Goal: Task Accomplishment & Management: Use online tool/utility

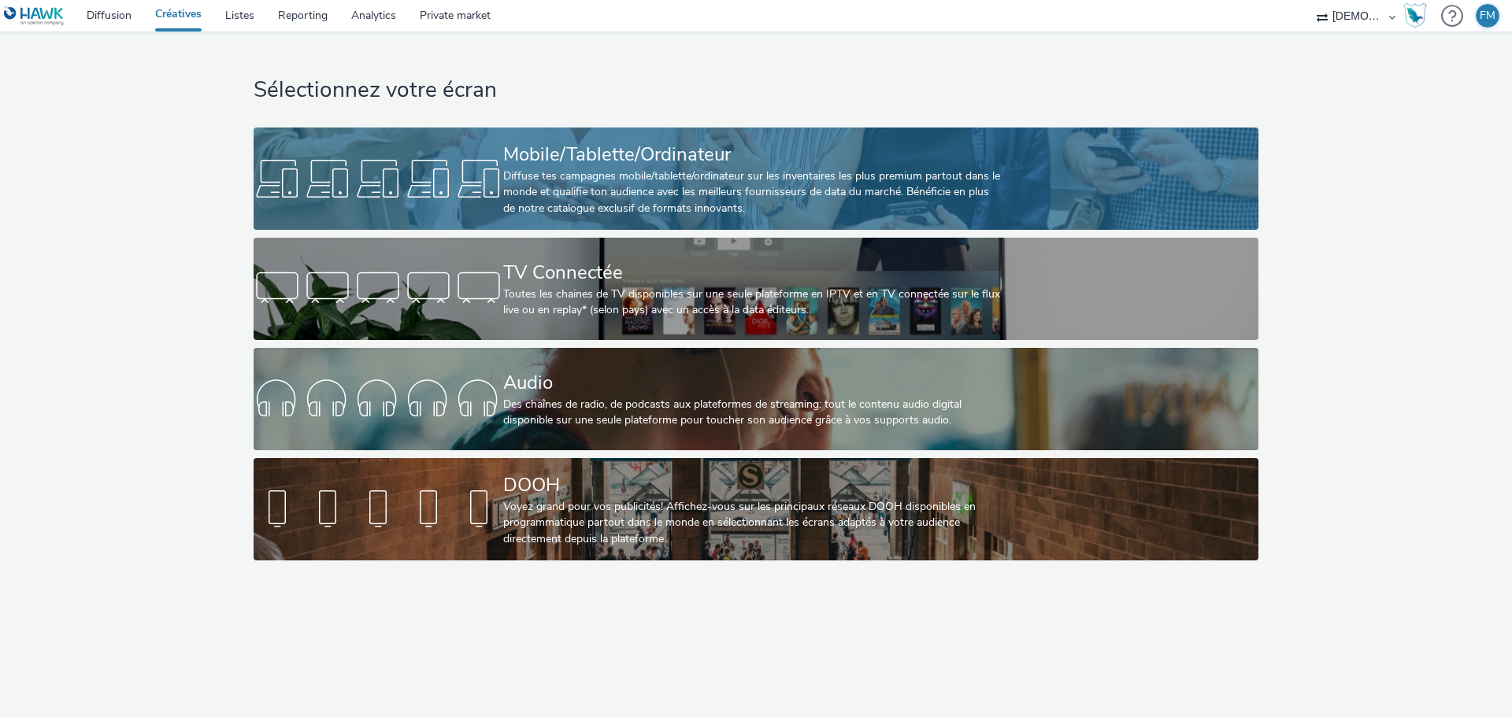
click at [949, 166] on div "Mobile/Tablette/Ordinateur" at bounding box center [752, 155] width 499 height 28
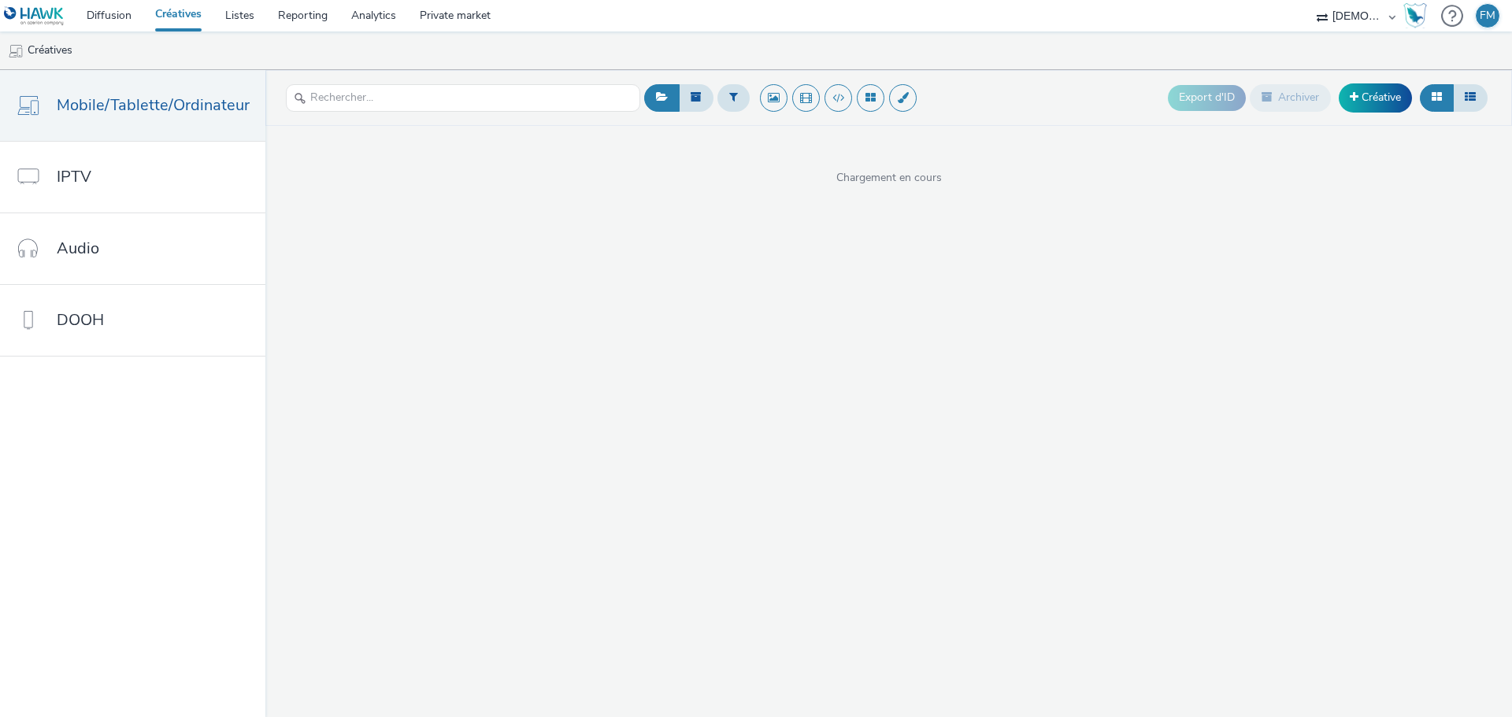
click at [977, 89] on div "Export d'ID Archiver Créative" at bounding box center [1065, 98] width 851 height 39
click at [1043, 83] on div "Export d'ID Archiver Créative" at bounding box center [1065, 98] width 851 height 39
click at [1068, 92] on div "Export d'ID Archiver Créative" at bounding box center [1065, 98] width 851 height 39
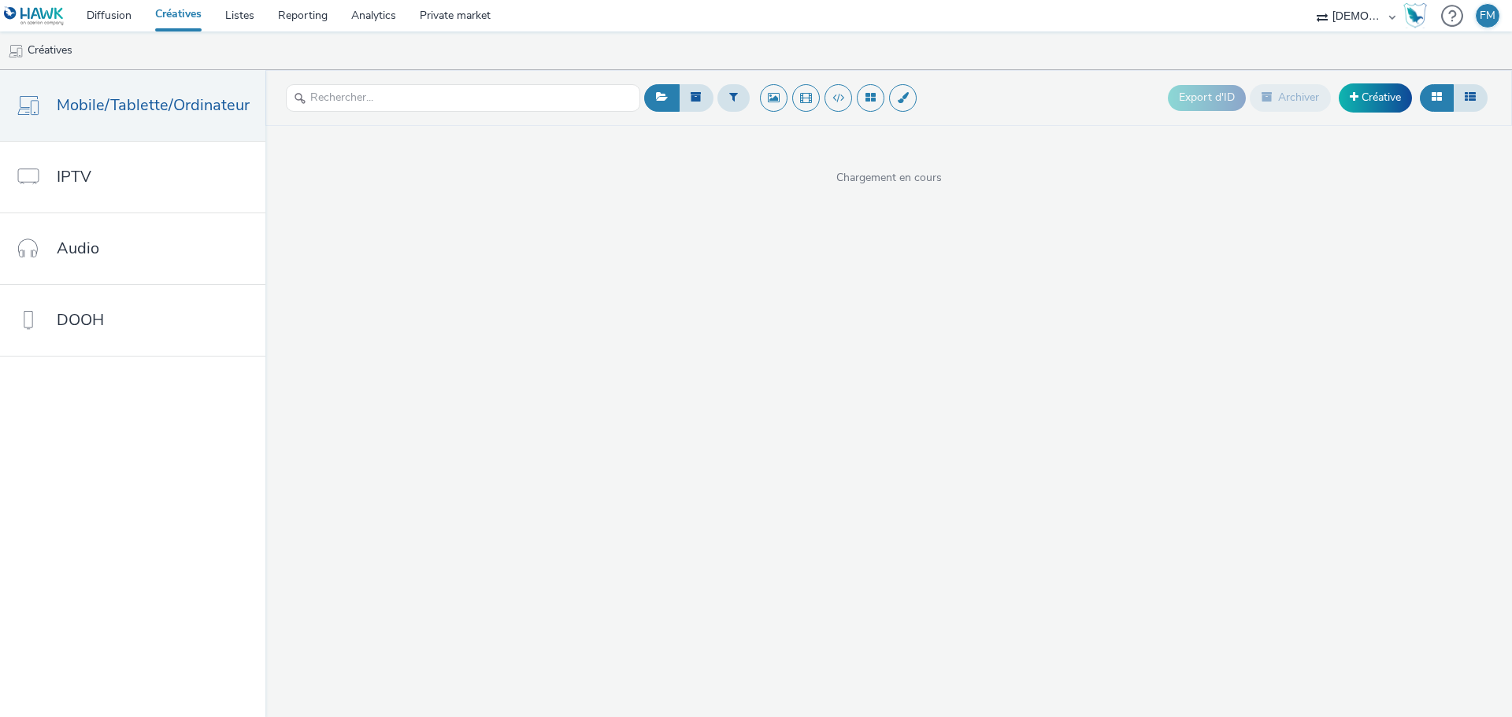
click at [1055, 109] on div "Export d'ID Archiver Créative" at bounding box center [1065, 98] width 851 height 39
click at [889, 42] on ul "Créatives" at bounding box center [756, 51] width 1512 height 38
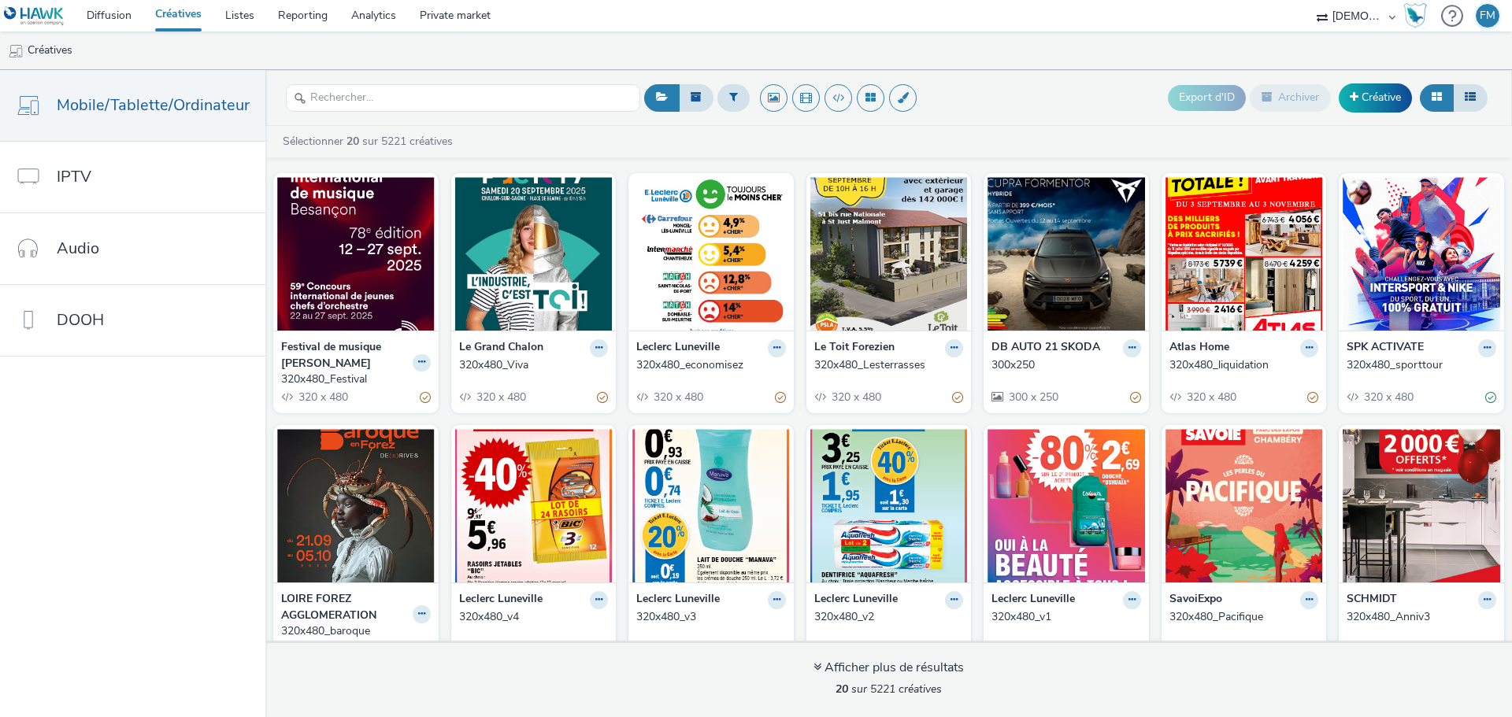
click at [1143, 99] on div "Export d'ID Archiver Créative" at bounding box center [1065, 98] width 851 height 39
click at [736, 90] on button at bounding box center [733, 97] width 32 height 27
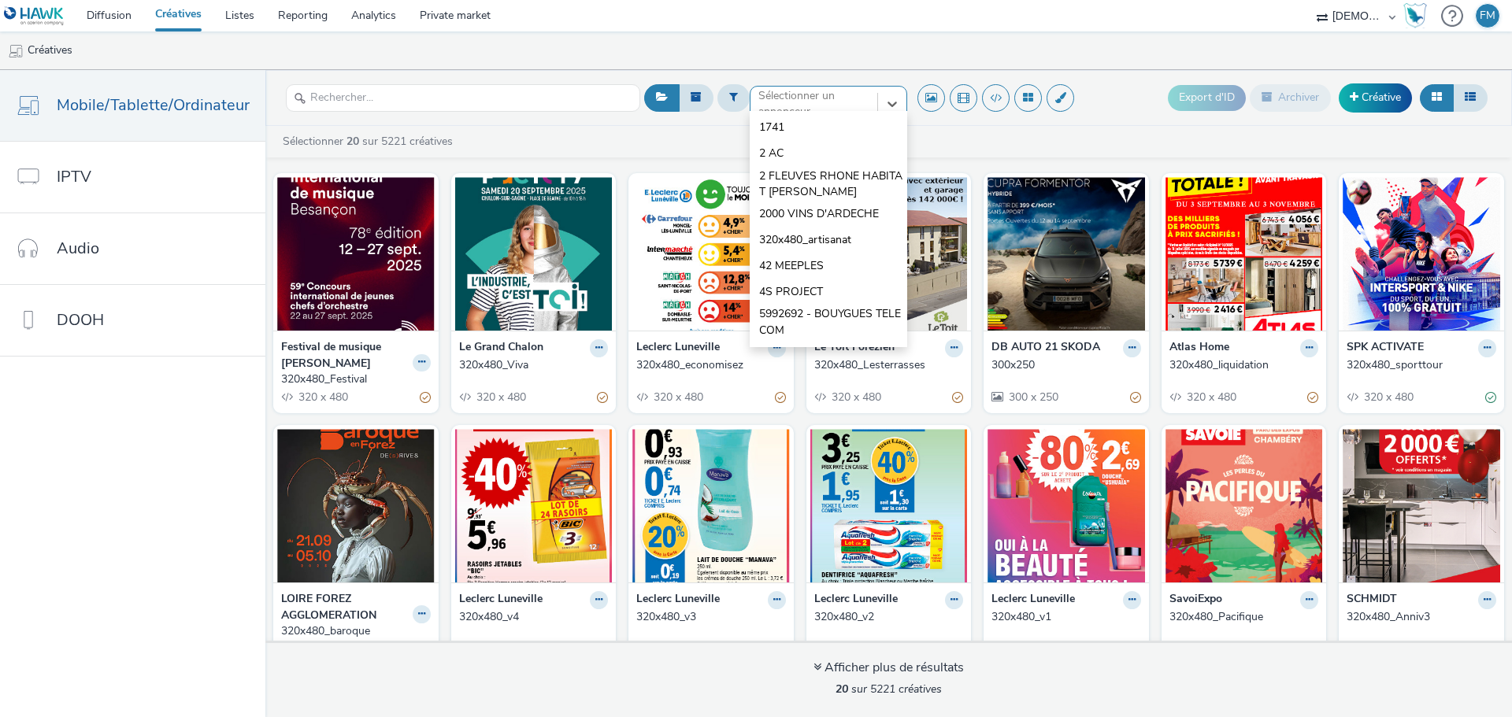
click at [789, 111] on div "option 1741 focused, 1 of 10. 10 results available. Use Up and Down to choose o…" at bounding box center [829, 98] width 158 height 25
click at [865, 110] on div "option 1741 focused, 1 of 10. 10 results available. Use Up and Down to choose o…" at bounding box center [829, 98] width 158 height 25
click at [871, 60] on ul "Créatives" at bounding box center [756, 51] width 1512 height 38
click at [843, 103] on div at bounding box center [813, 104] width 111 height 19
click at [859, 72] on header "option 1741 focused, 1 of 10. 10 results available. Use Up and Down to choose o…" at bounding box center [888, 98] width 1247 height 56
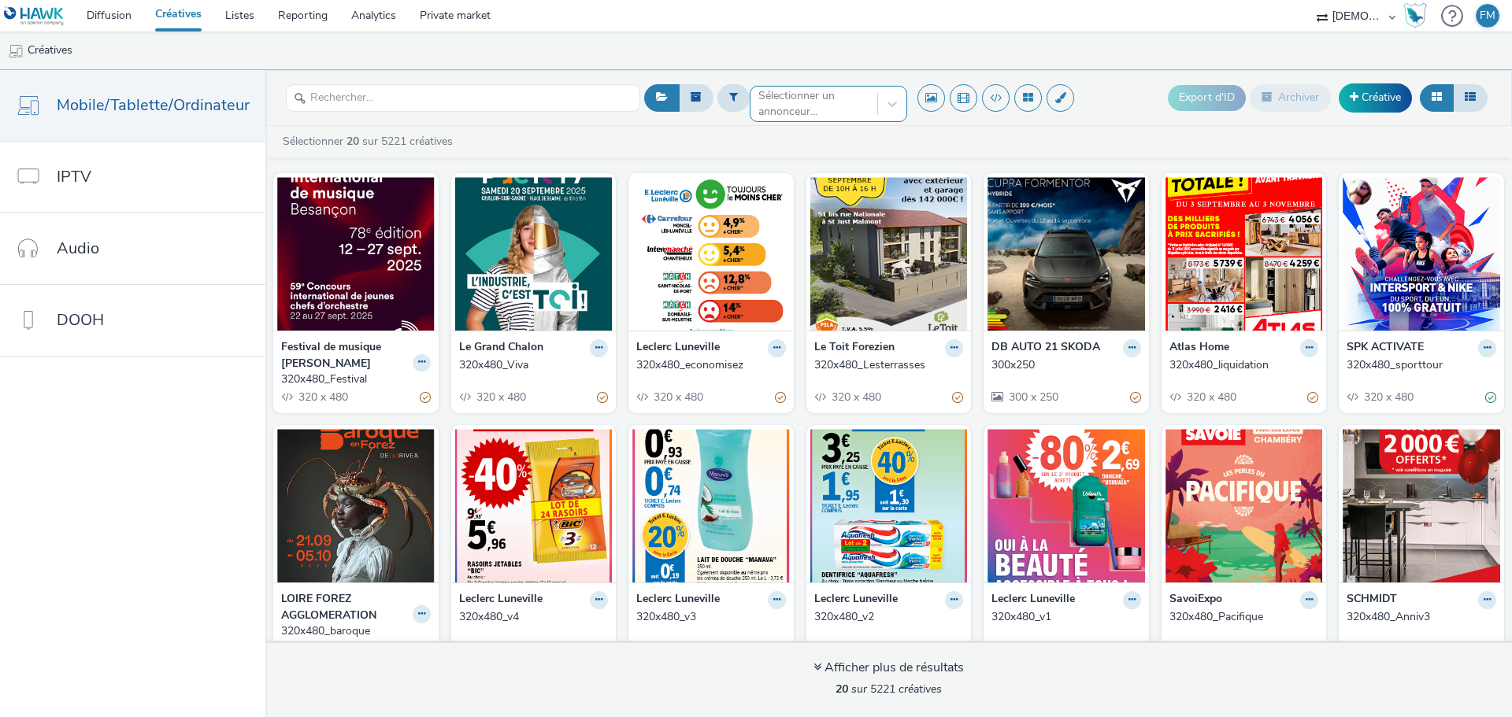
click at [859, 88] on div "Sélectionner un annonceur..." at bounding box center [813, 104] width 111 height 32
click at [873, 68] on ul "Créatives" at bounding box center [756, 51] width 1512 height 38
click at [713, 67] on ul "Créatives" at bounding box center [756, 51] width 1512 height 38
click at [625, 58] on ul "Créatives" at bounding box center [756, 51] width 1512 height 38
click at [888, 111] on div "Sélectionner un annonceur..." at bounding box center [829, 98] width 158 height 25
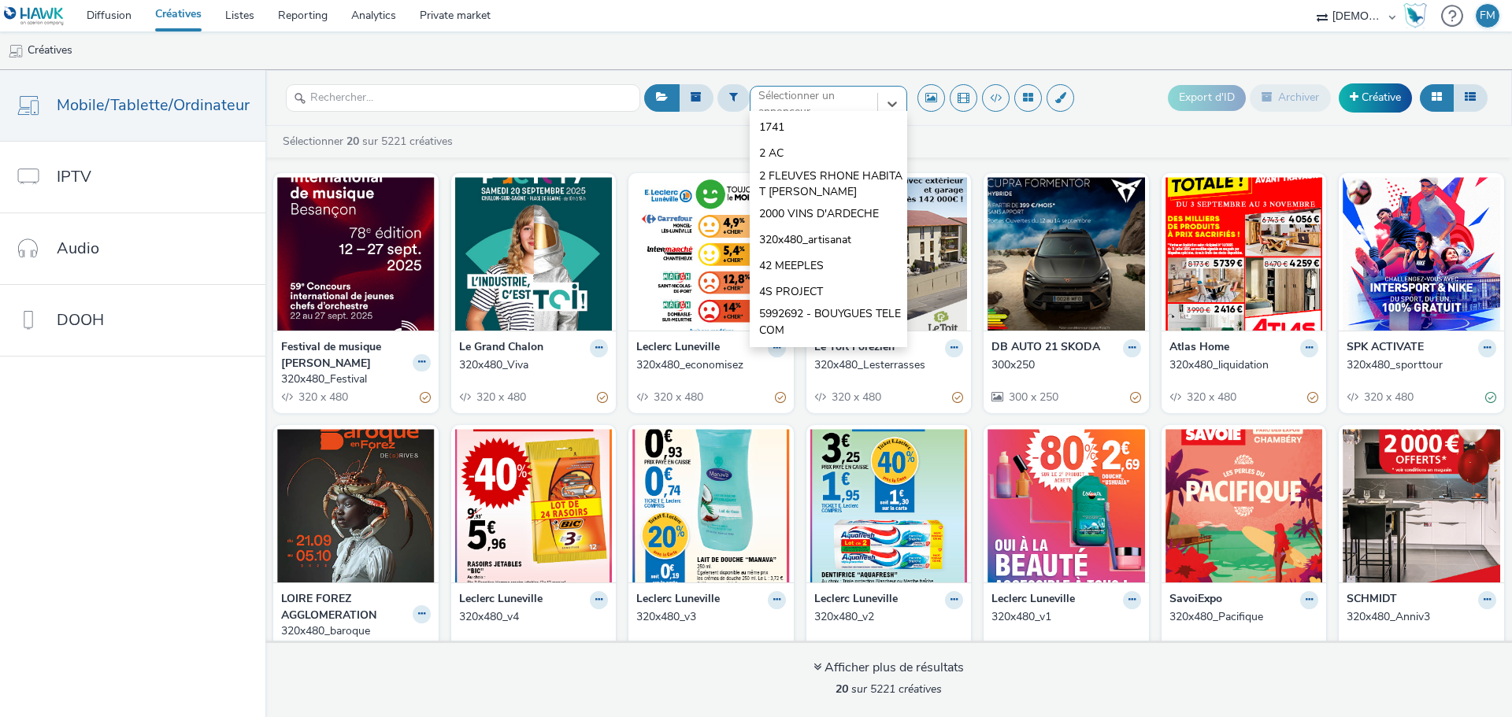
click at [958, 128] on div "Sélectionner 20 sur 5221 créatives Festival de musique de Besancon 320x480_Fest…" at bounding box center [888, 421] width 1247 height 591
click at [896, 102] on div at bounding box center [892, 104] width 28 height 28
click at [884, 61] on ul "Créatives" at bounding box center [756, 51] width 1512 height 38
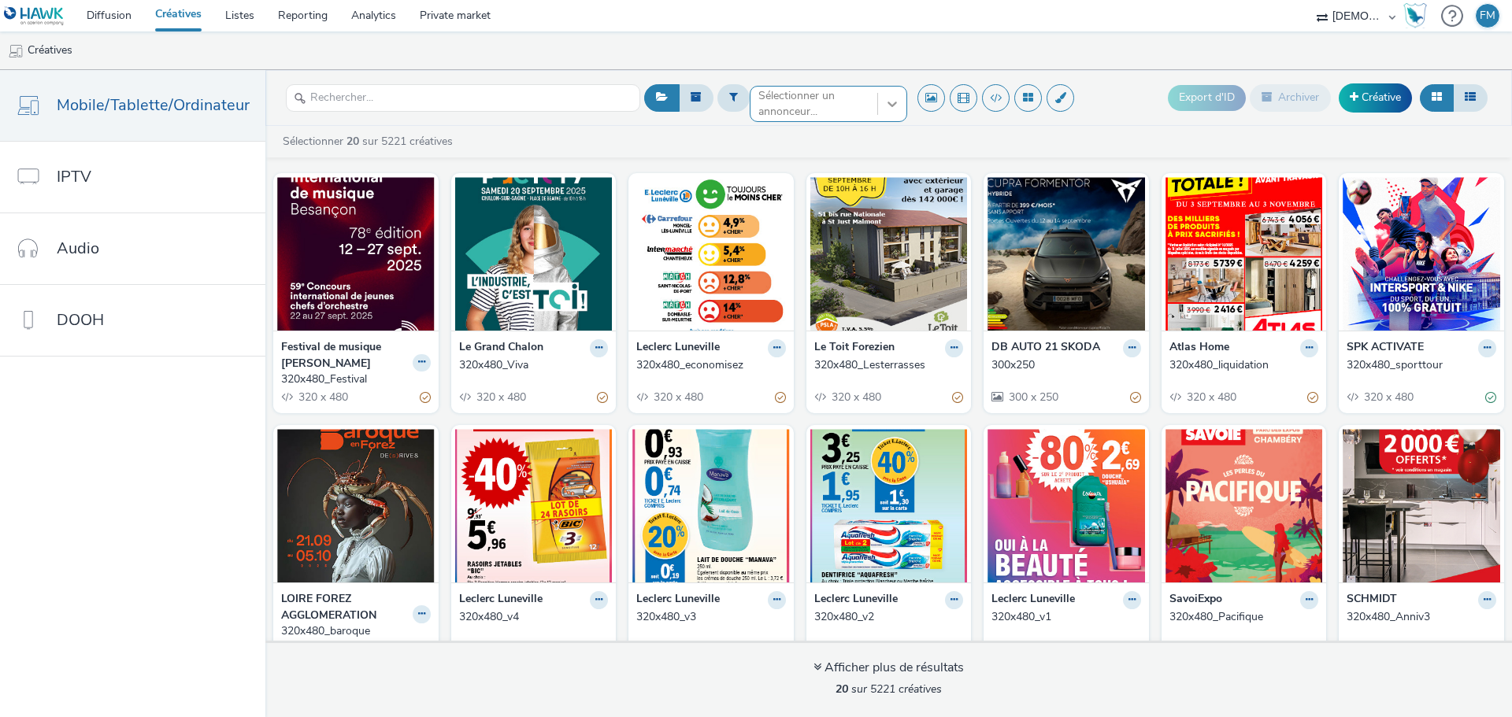
click at [888, 104] on icon at bounding box center [892, 105] width 9 height 6
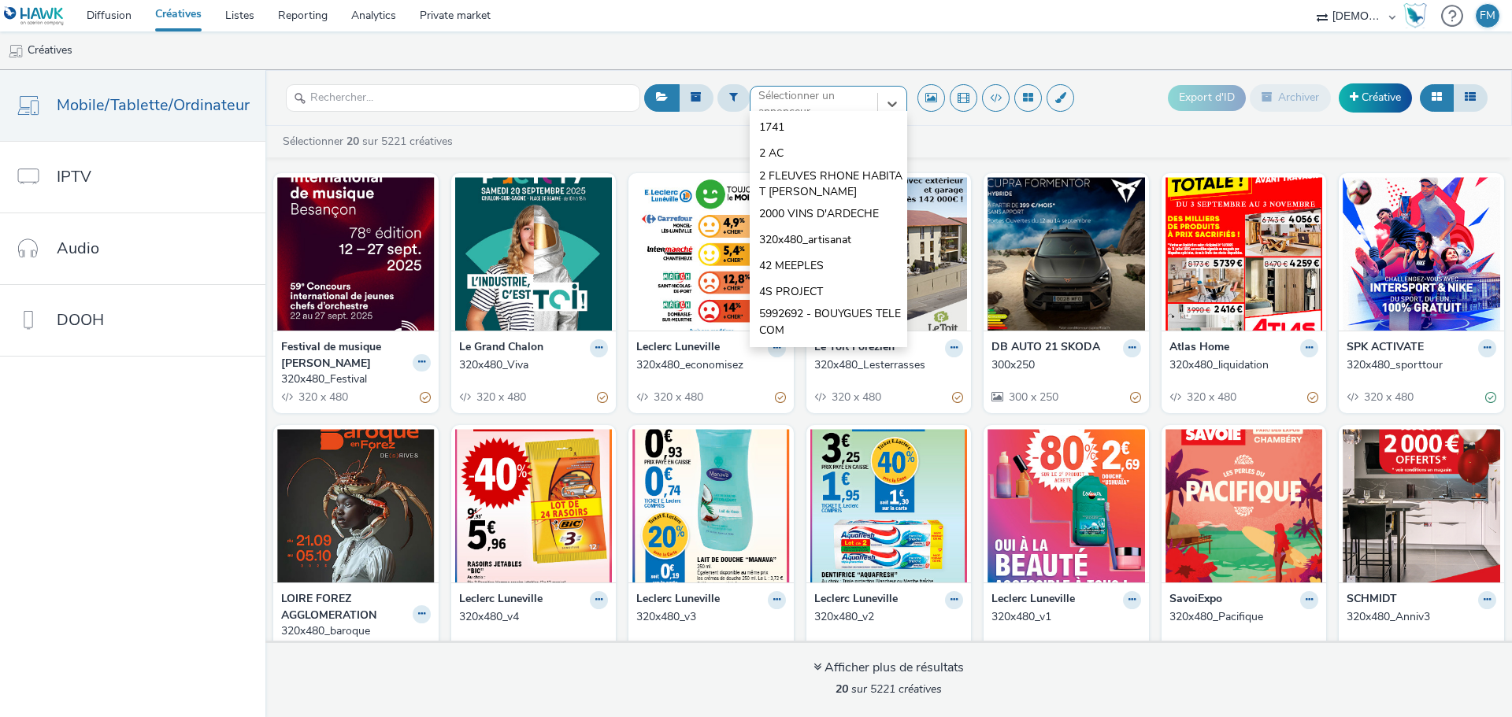
click at [971, 139] on div "Sélectionner 20 sur 5221 créatives" at bounding box center [892, 142] width 1223 height 16
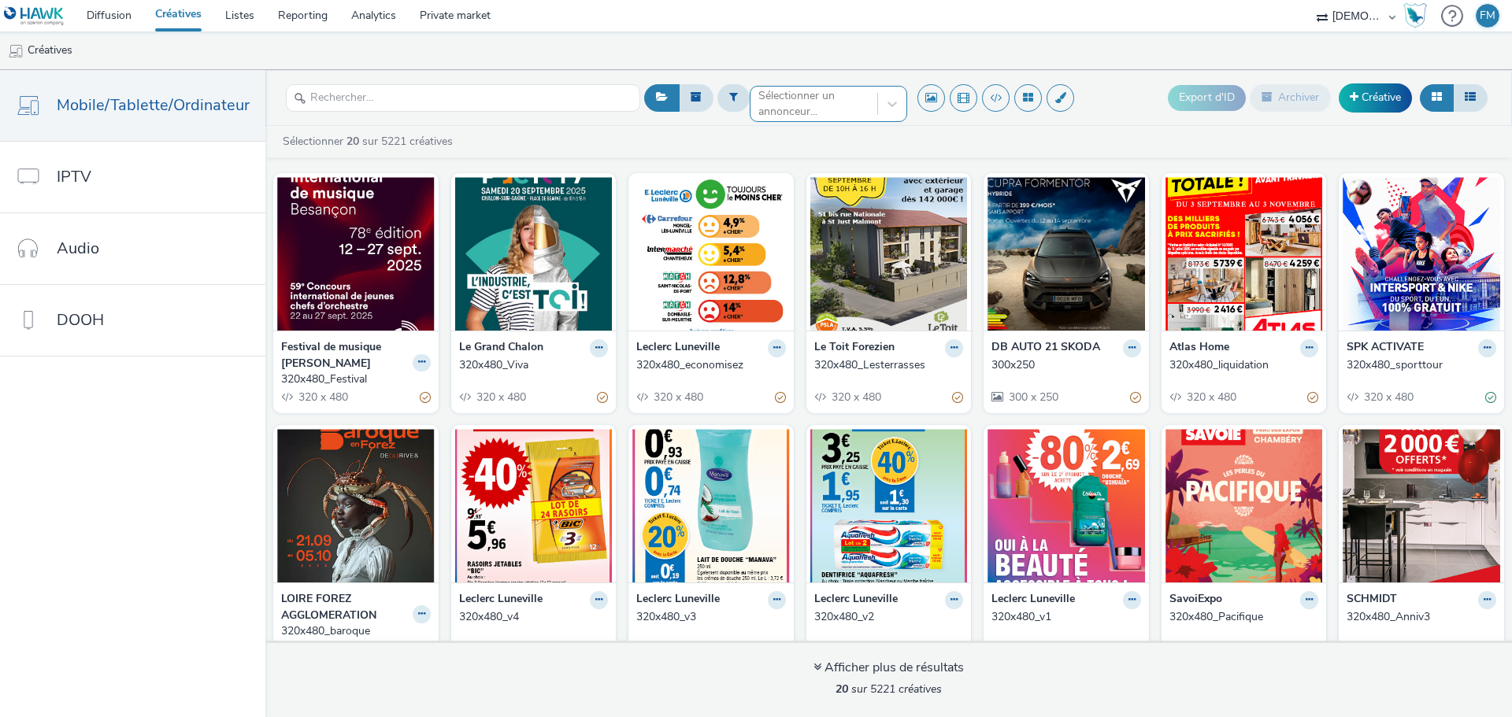
click at [790, 107] on div at bounding box center [813, 104] width 111 height 19
type input "c"
type input "train"
click at [837, 61] on ul "Créatives" at bounding box center [756, 51] width 1512 height 38
click at [865, 98] on div "Sélectionner un annonceur..." at bounding box center [814, 104] width 127 height 35
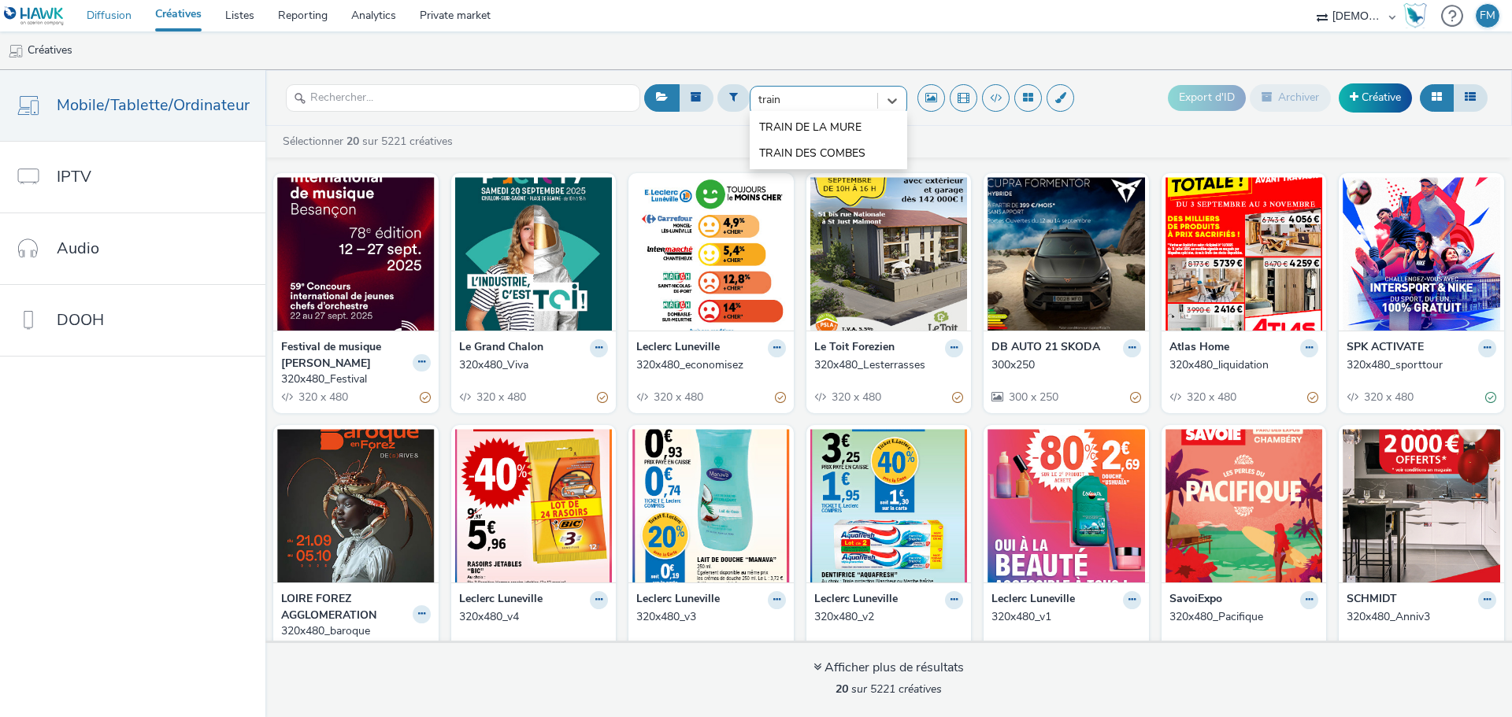
type input "train"
click at [106, 8] on link "Diffusion" at bounding box center [109, 16] width 69 height 32
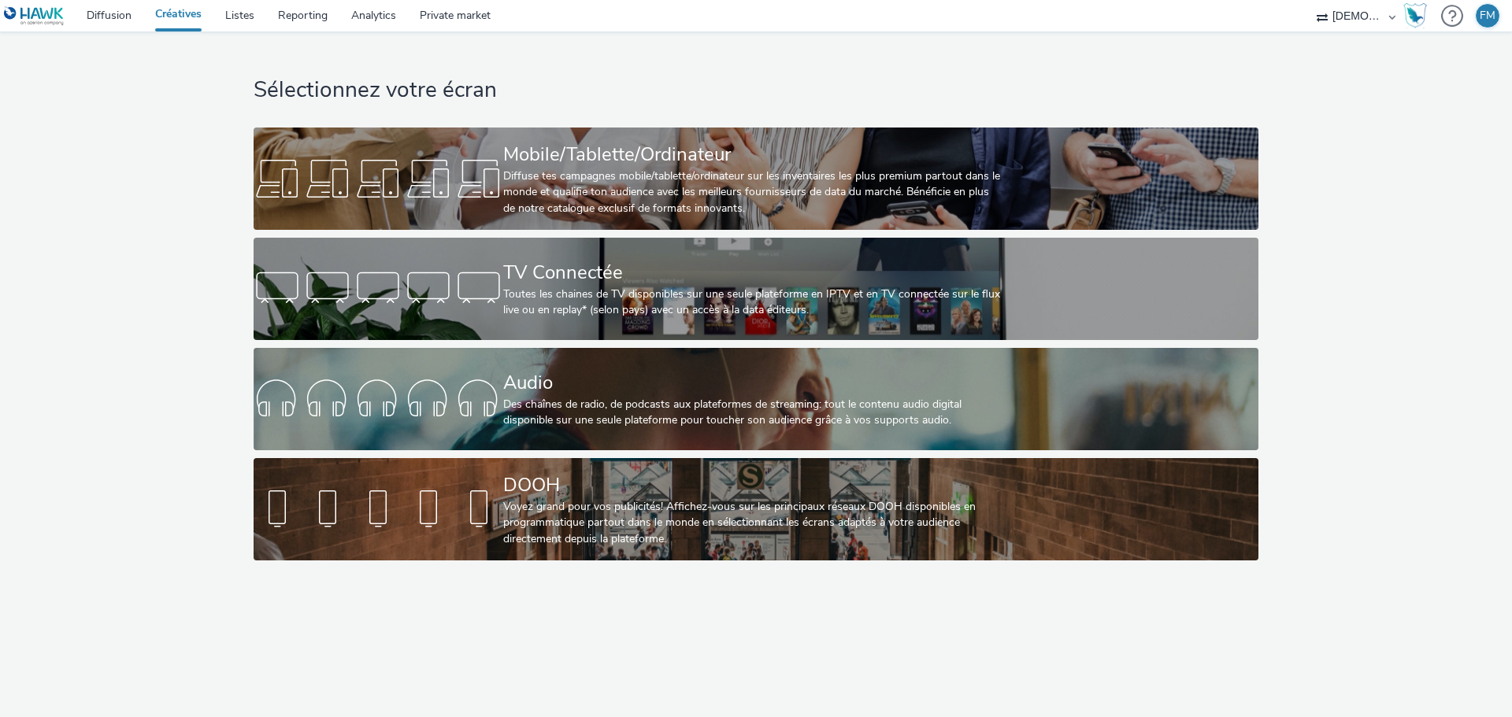
click at [983, 91] on h1 "Sélectionnez votre écran" at bounding box center [756, 91] width 1004 height 30
click at [892, 98] on h1 "Sélectionnez votre écran" at bounding box center [756, 91] width 1004 height 30
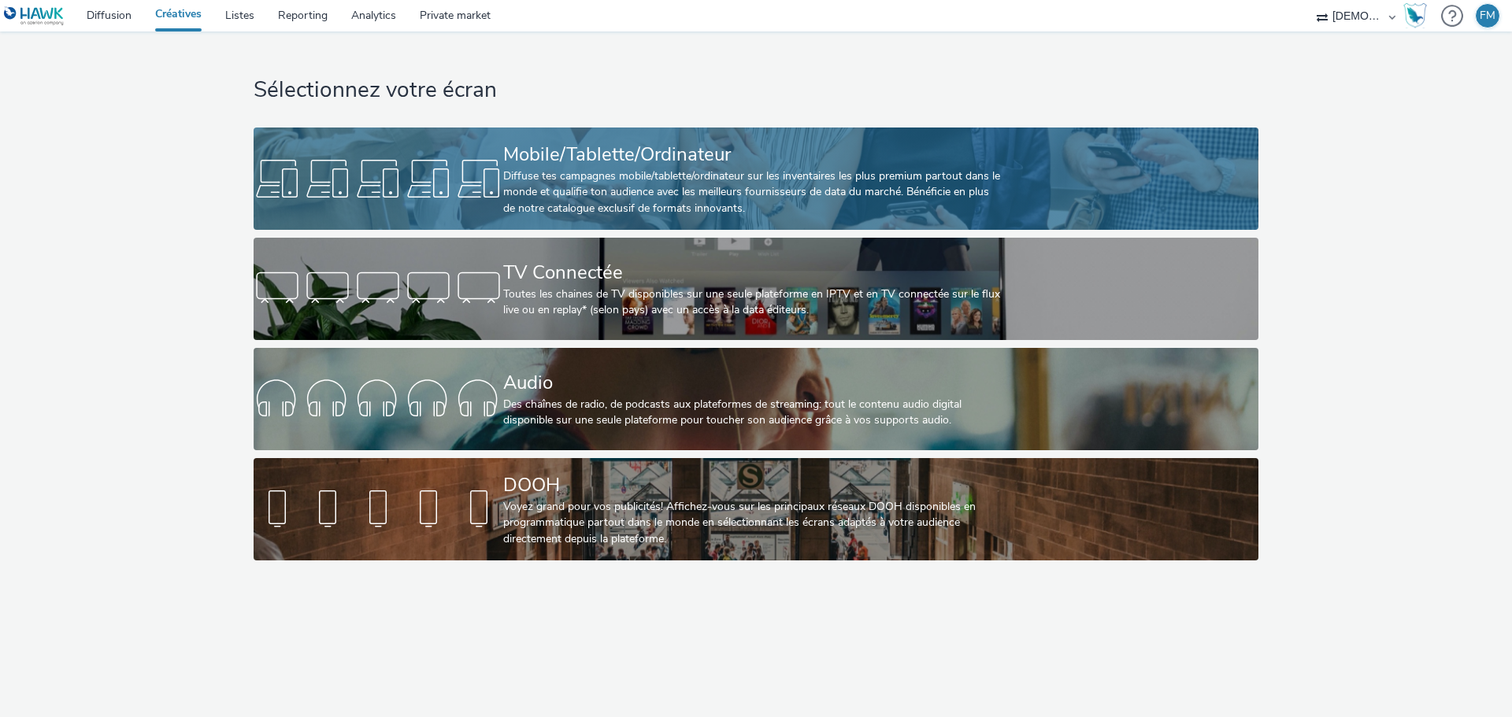
click at [928, 145] on div "Mobile/Tablette/Ordinateur" at bounding box center [752, 155] width 499 height 28
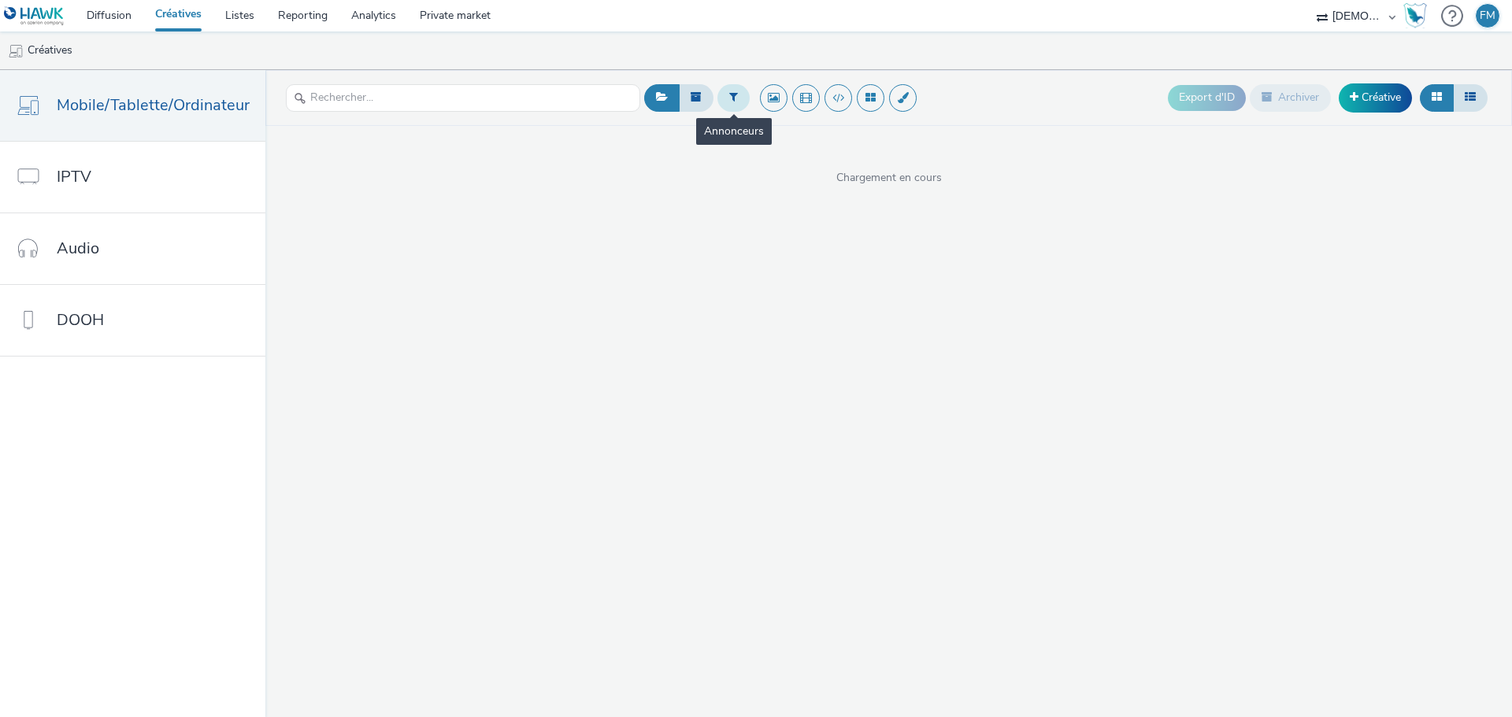
click at [736, 101] on button at bounding box center [733, 97] width 32 height 27
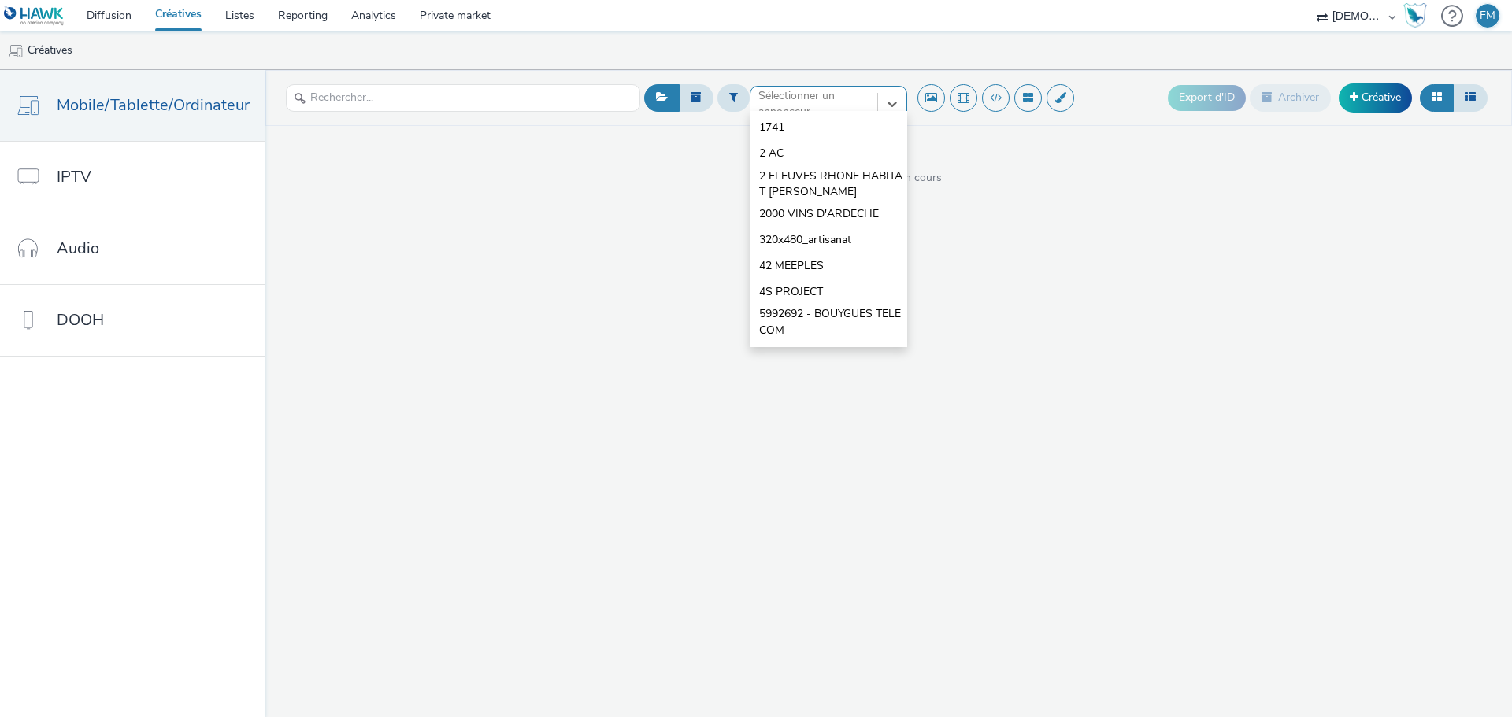
click at [806, 111] on div "option 1741 focused, 1 of 10. 10 results available. Use Up and Down to choose o…" at bounding box center [829, 98] width 158 height 25
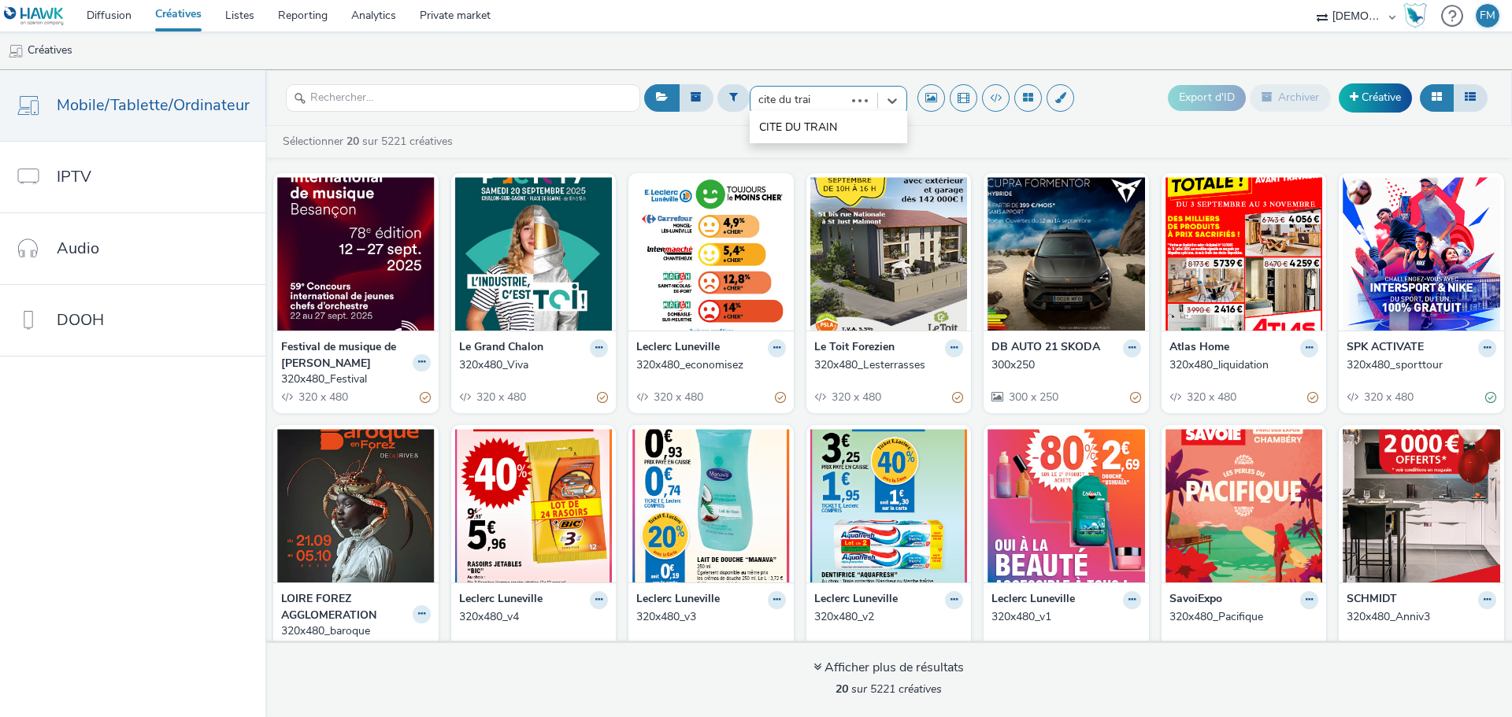
type input "cite du train"
click at [762, 129] on span "CITE DU TRAIN" at bounding box center [798, 128] width 78 height 16
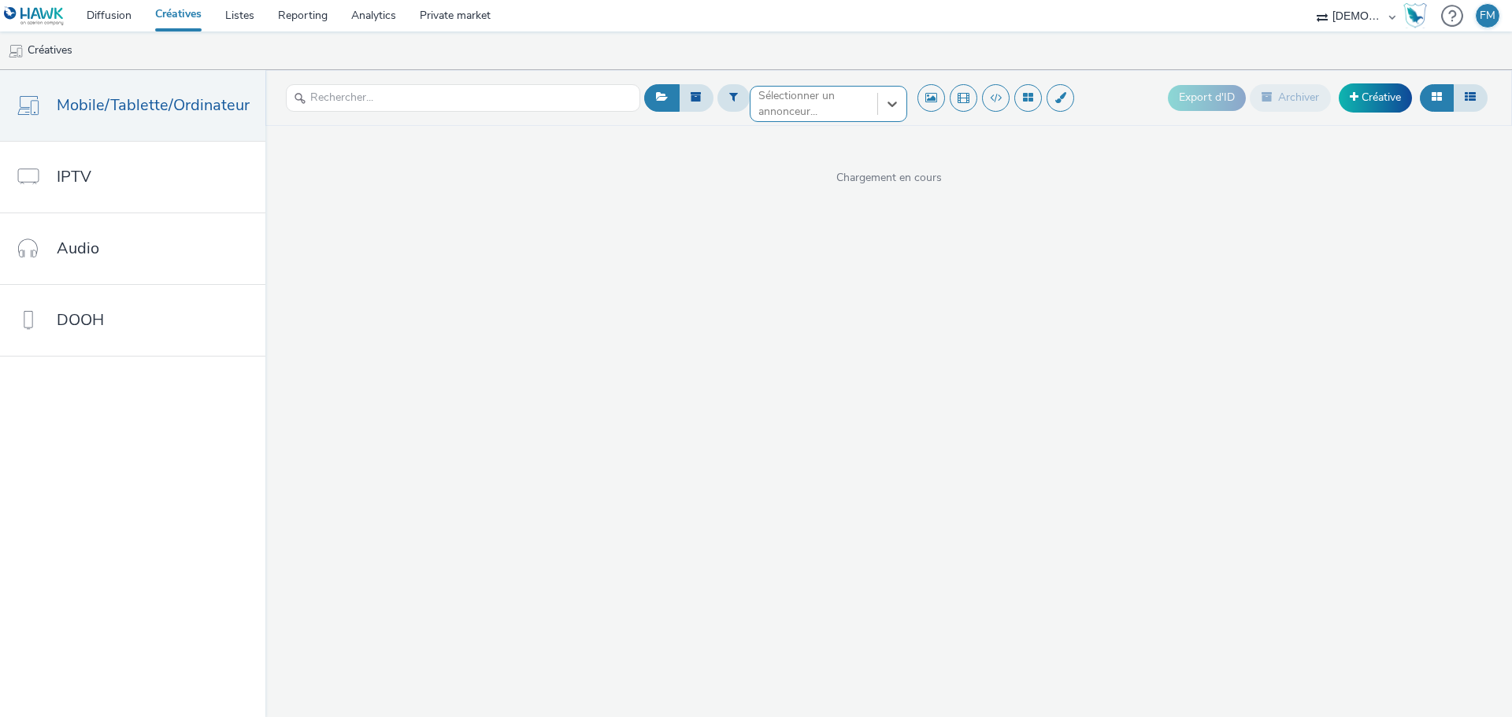
click at [628, 57] on ul "Créatives" at bounding box center [756, 51] width 1512 height 38
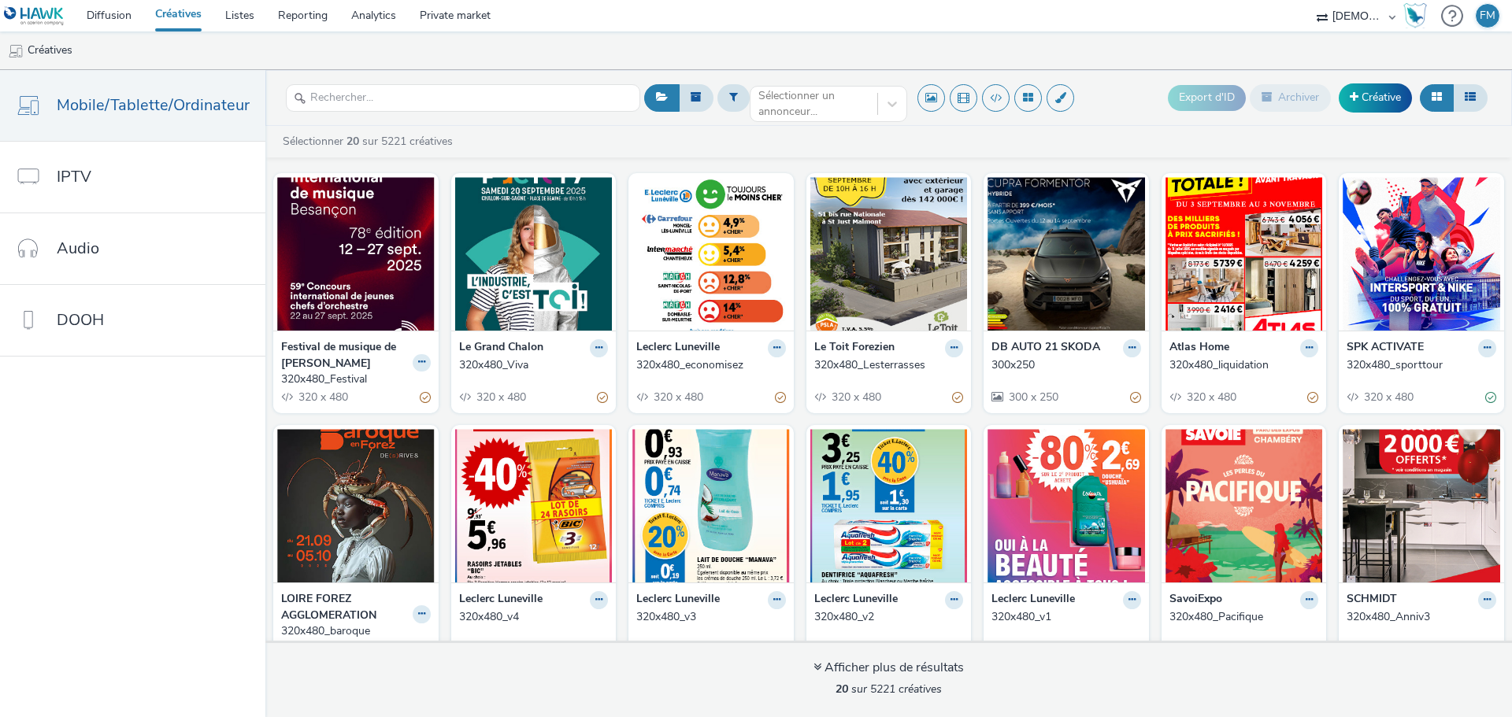
click at [419, 352] on div "Festival de musique de [PERSON_NAME]" at bounding box center [356, 355] width 150 height 32
click at [421, 358] on button at bounding box center [422, 363] width 18 height 18
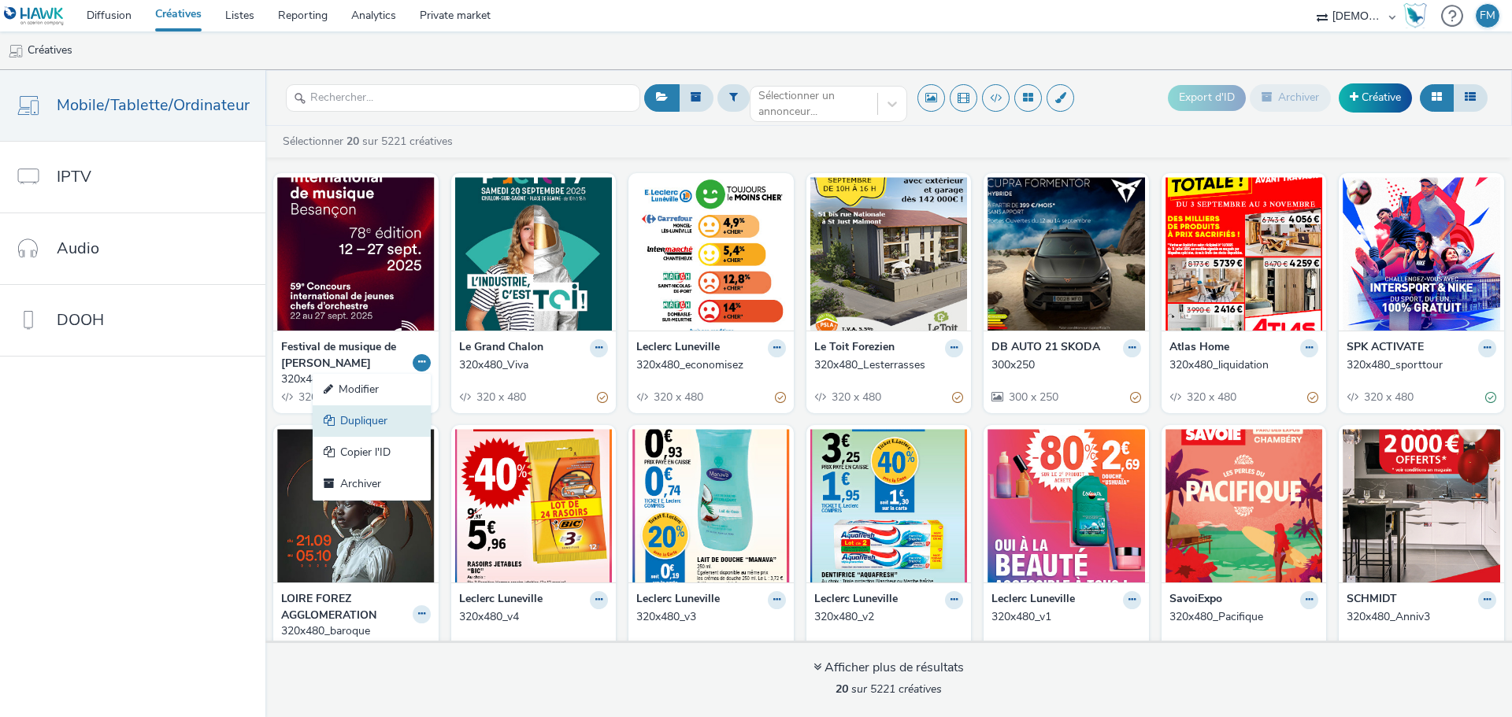
click at [398, 420] on link "Dupliquer" at bounding box center [372, 422] width 118 height 32
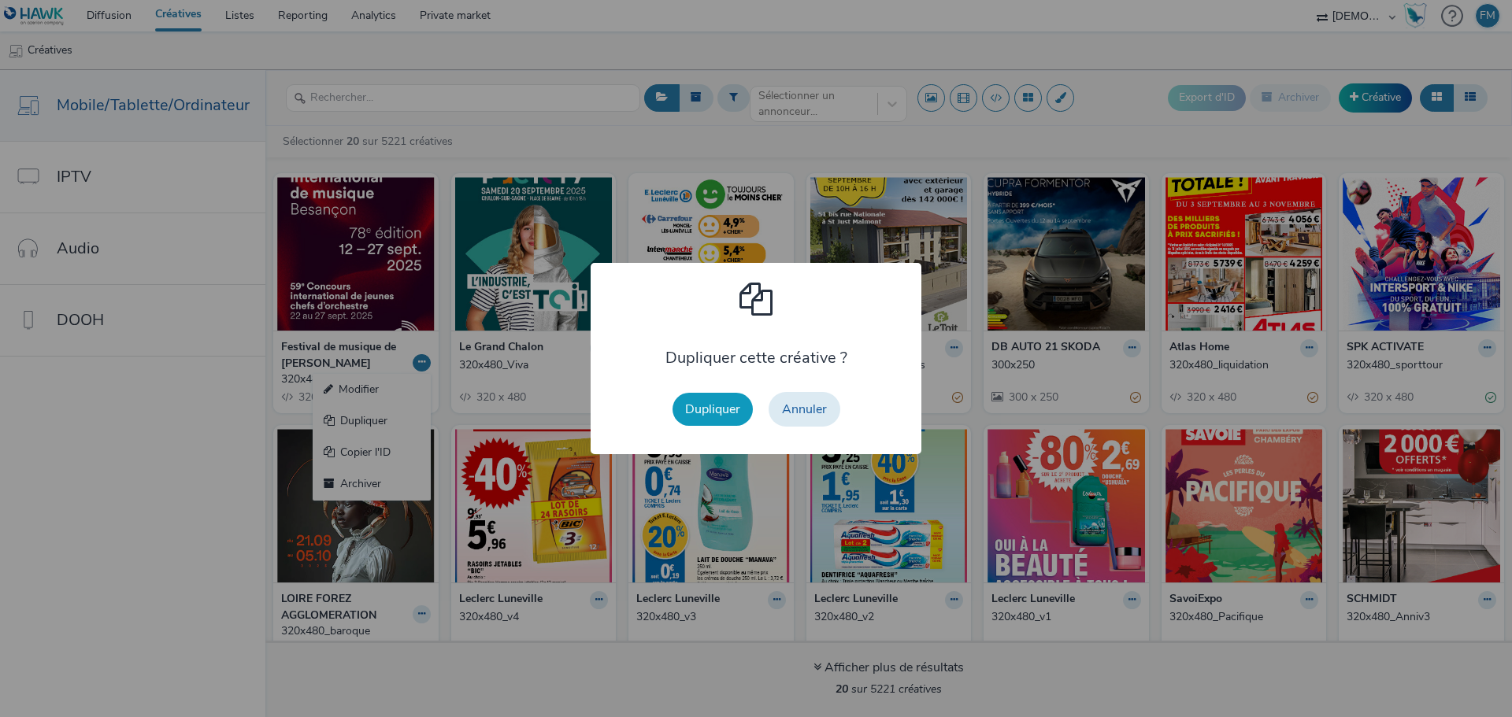
click at [718, 397] on button "Dupliquer" at bounding box center [713, 409] width 80 height 33
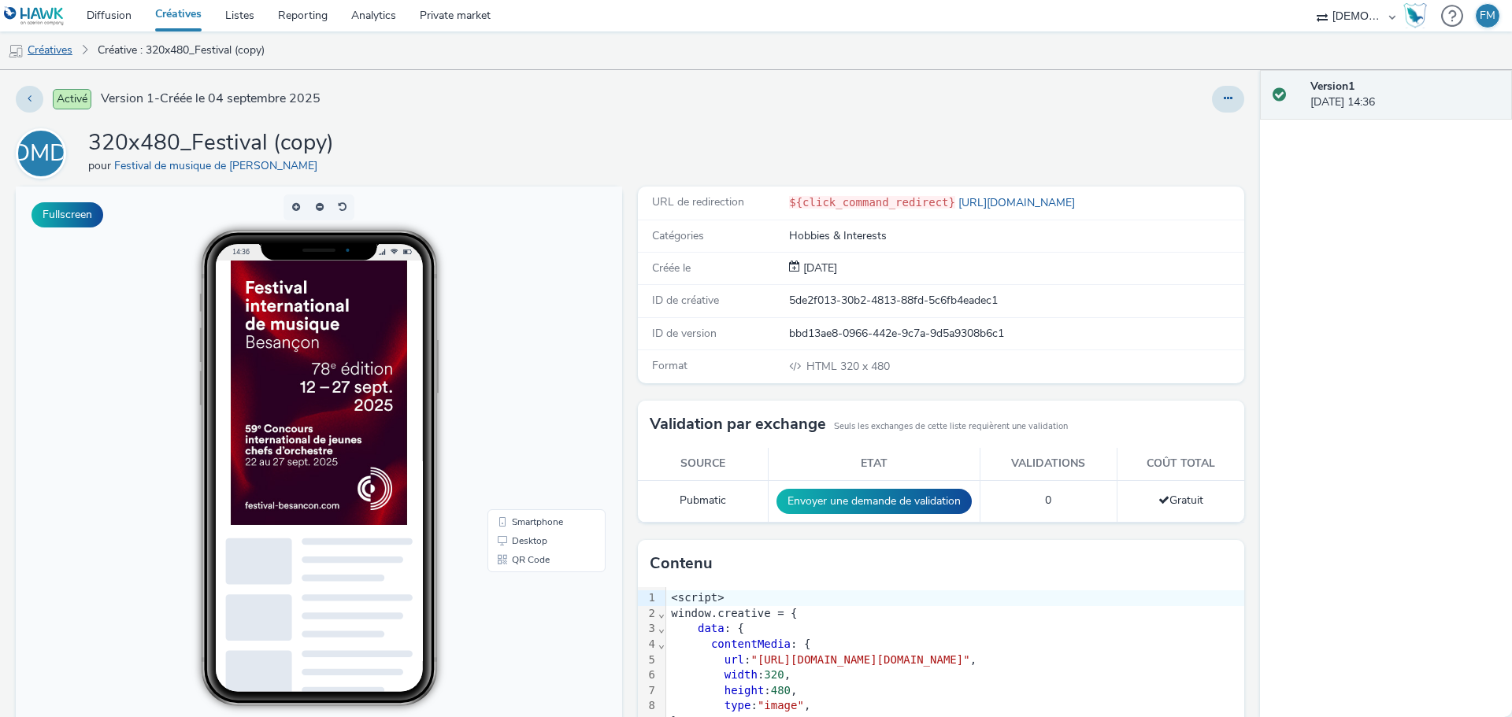
drag, startPoint x: 60, startPoint y: 65, endPoint x: 72, endPoint y: 61, distance: 13.0
click at [60, 65] on link "Créatives" at bounding box center [40, 51] width 80 height 38
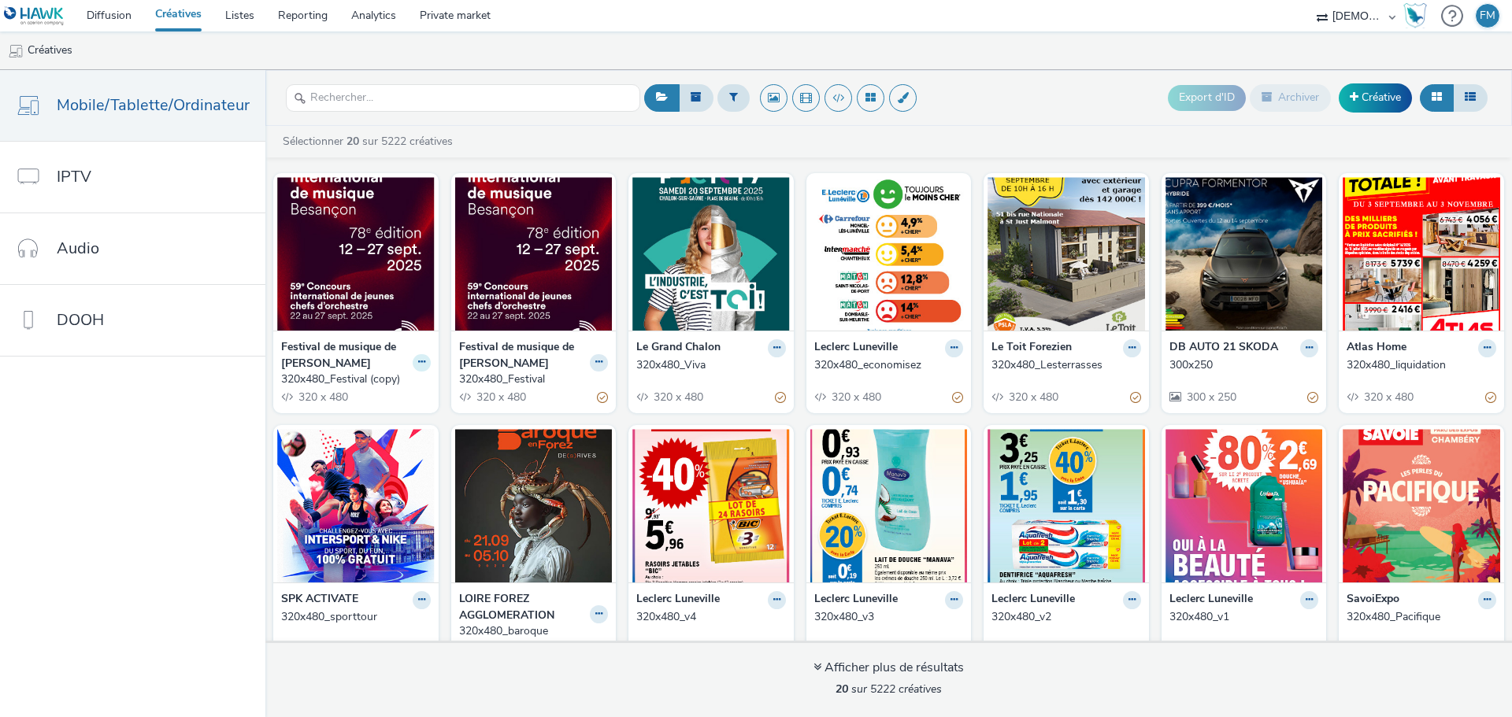
click at [418, 365] on icon at bounding box center [421, 362] width 7 height 9
click at [360, 480] on link "Archiver" at bounding box center [372, 485] width 118 height 32
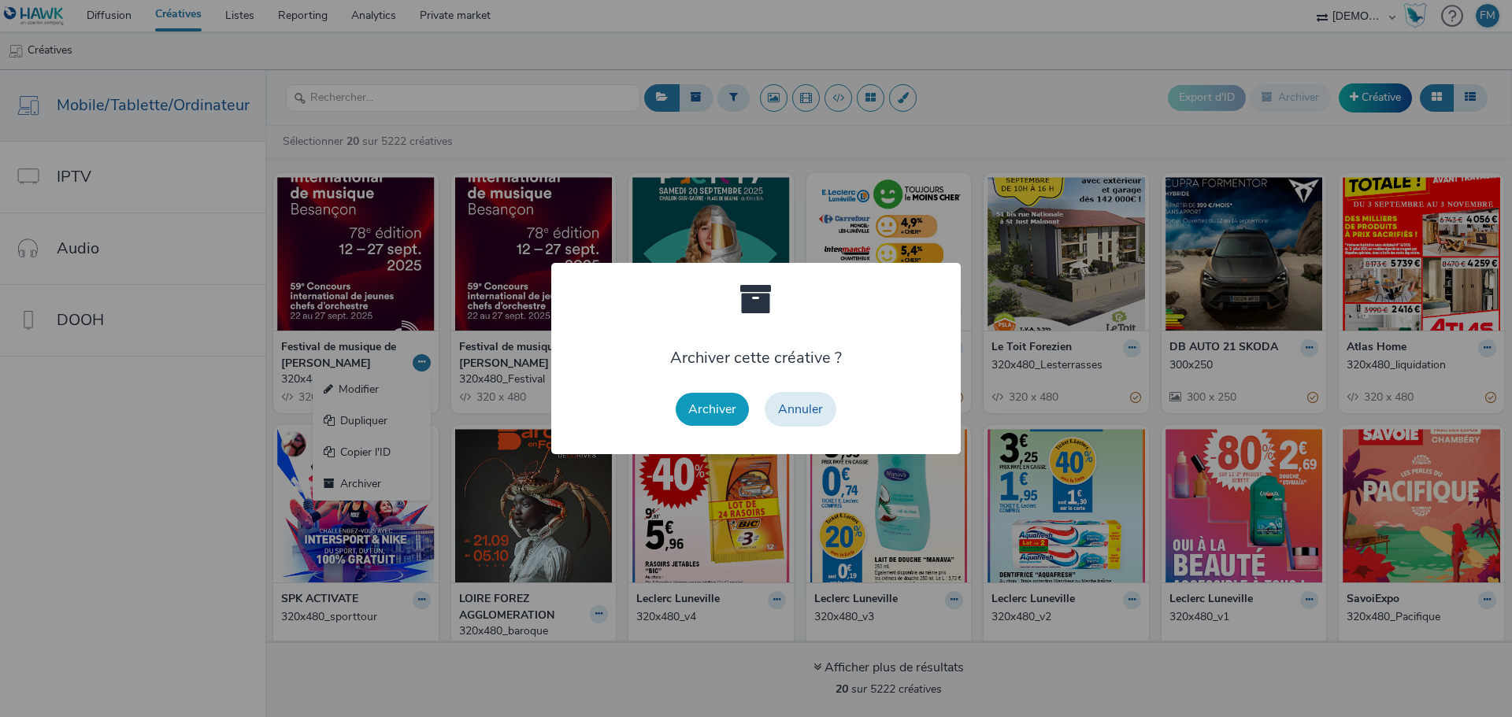
click at [687, 411] on button "Archiver" at bounding box center [712, 409] width 73 height 33
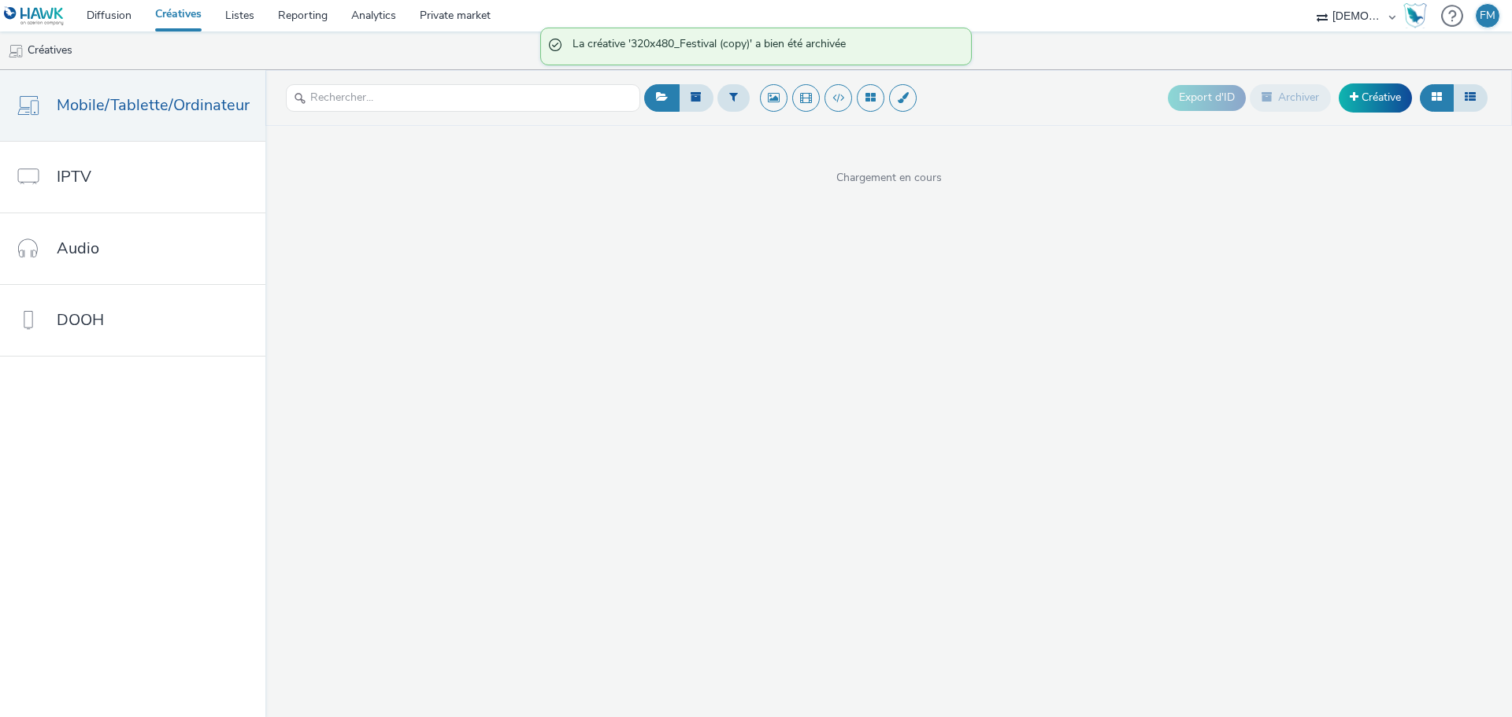
click at [1043, 111] on div "Export d'ID Archiver Créative" at bounding box center [1065, 98] width 851 height 39
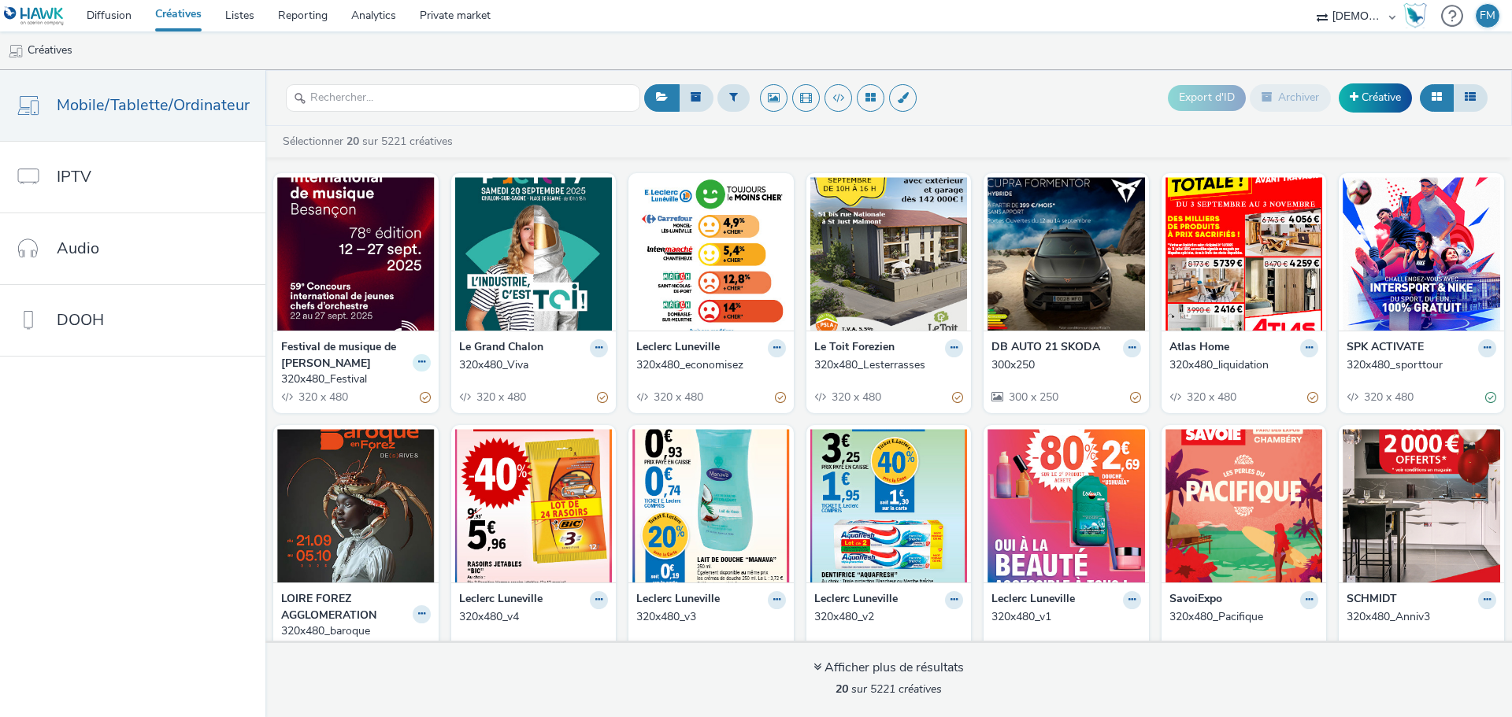
click at [418, 364] on icon at bounding box center [421, 362] width 7 height 9
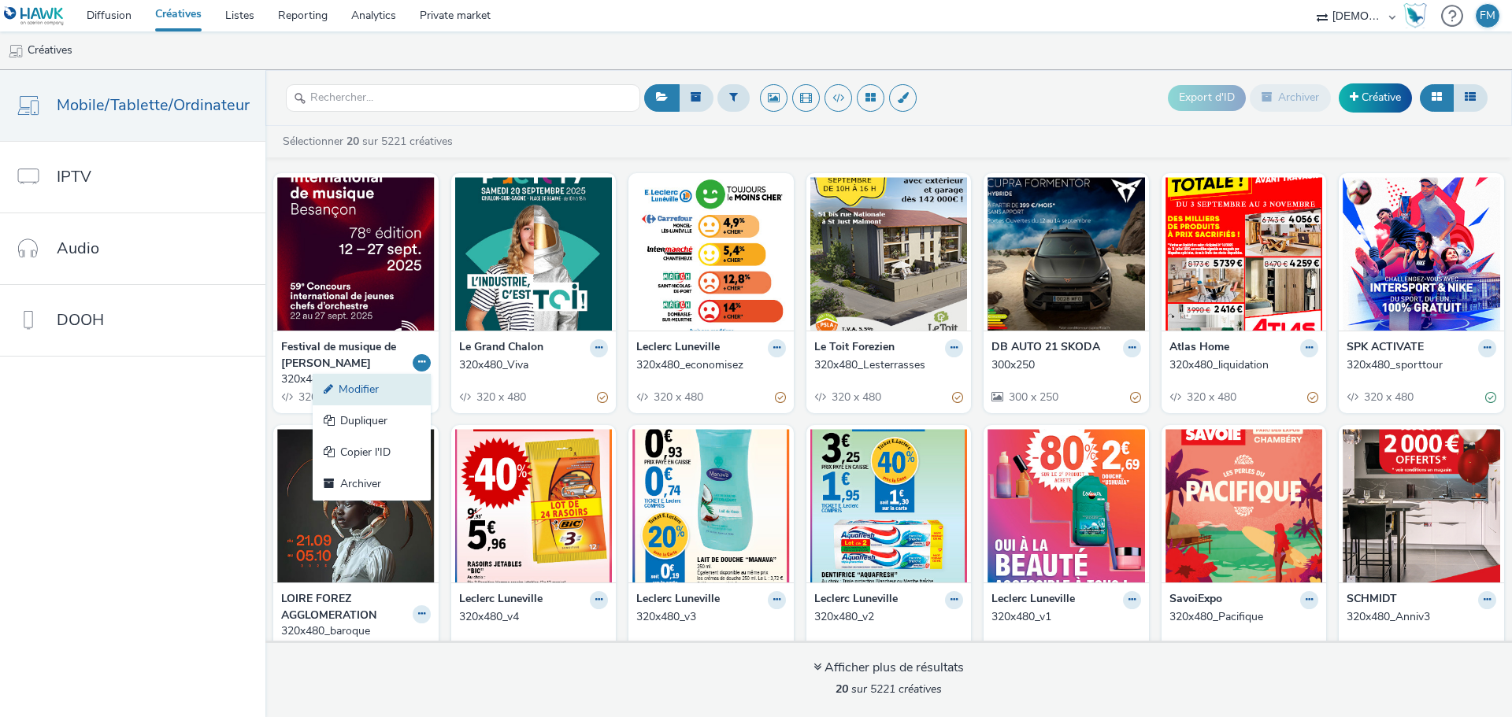
click at [409, 391] on link "Modifier" at bounding box center [372, 390] width 118 height 32
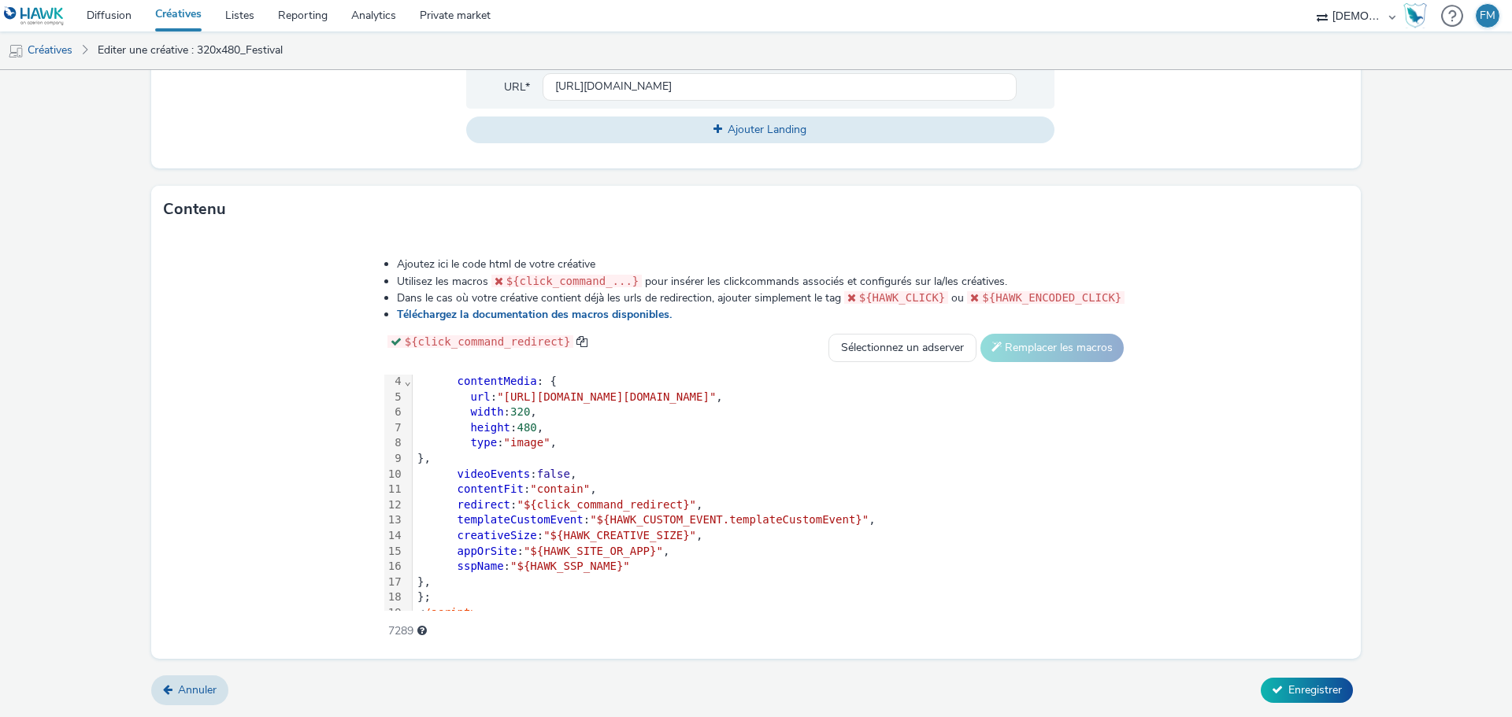
scroll to position [91, 0]
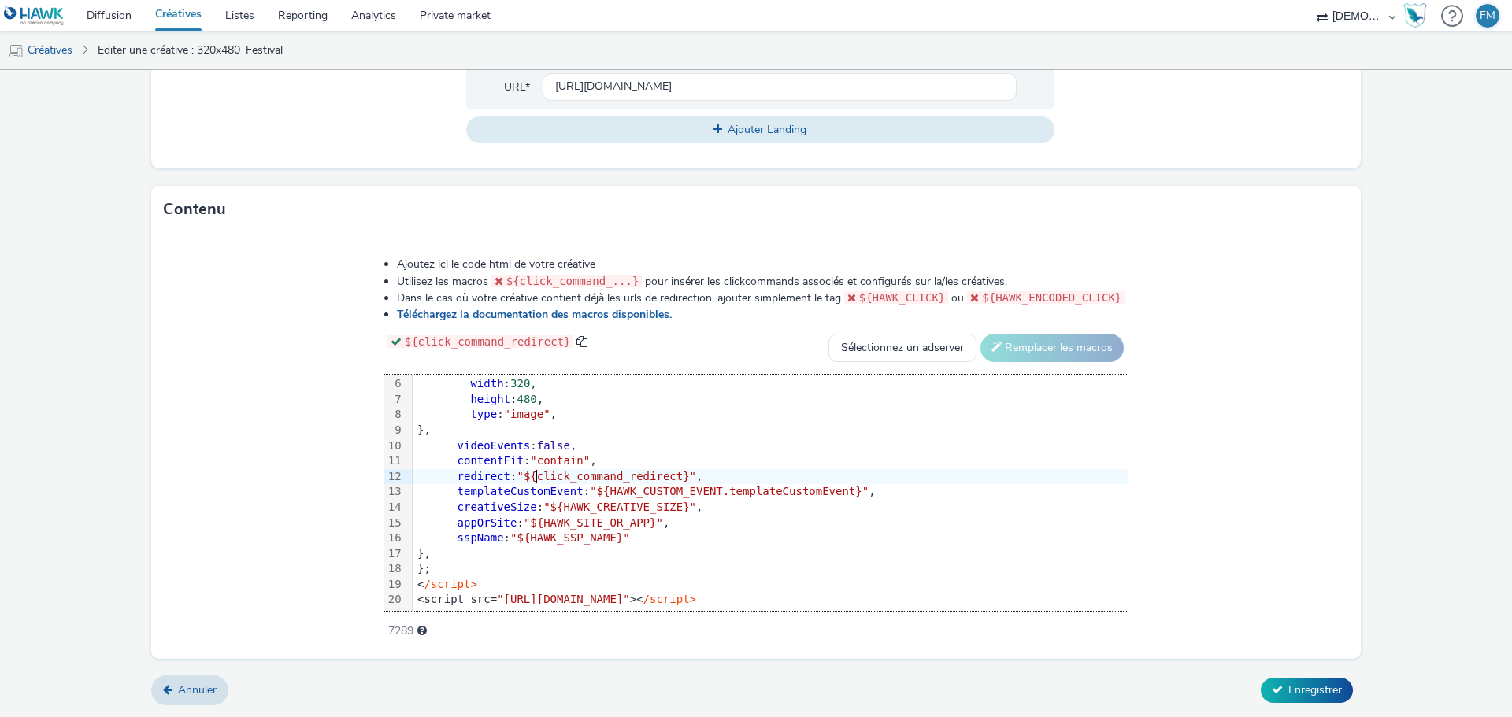
click at [517, 470] on span ""${click_command_redirect}"" at bounding box center [607, 476] width 180 height 13
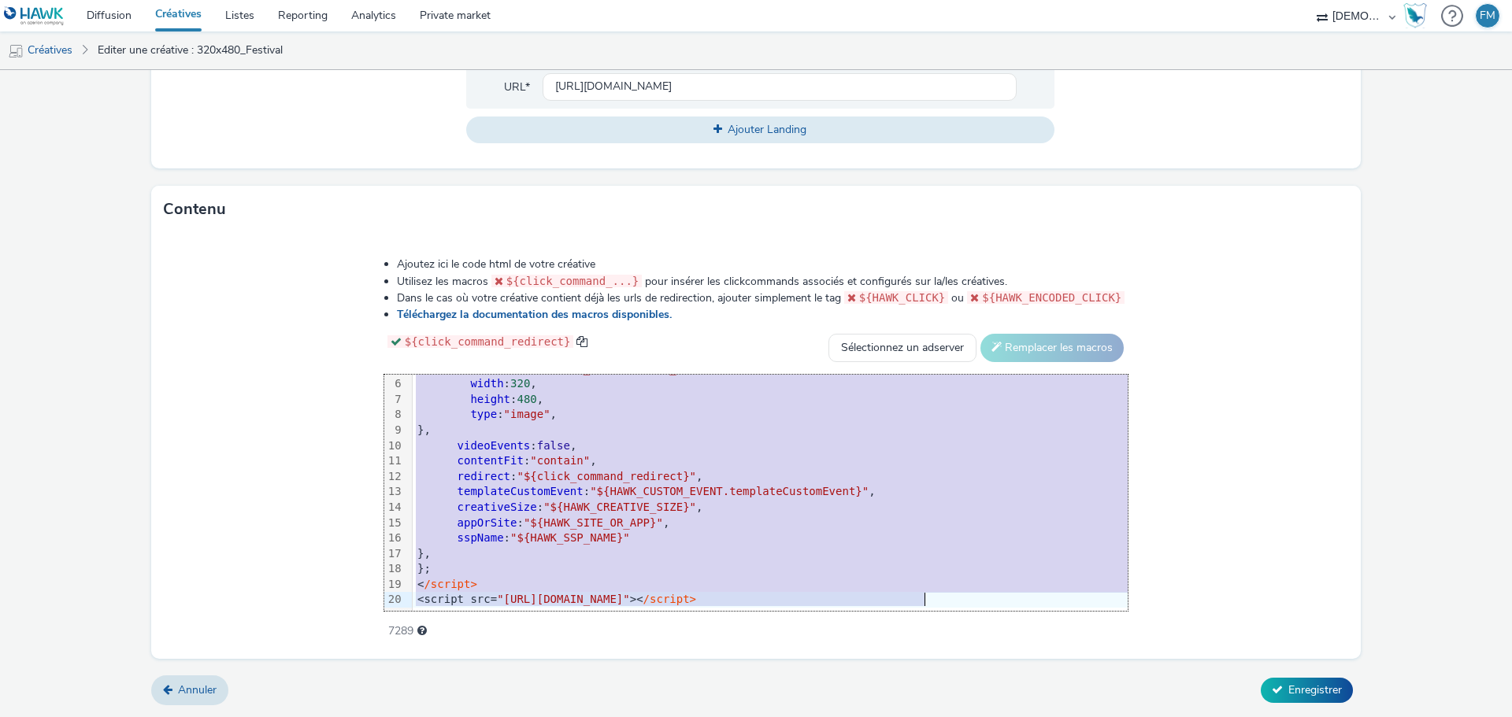
copy div "<script> window.creative = { data : { contentMedia : { url : "[URL][DOMAIN_NAME…"
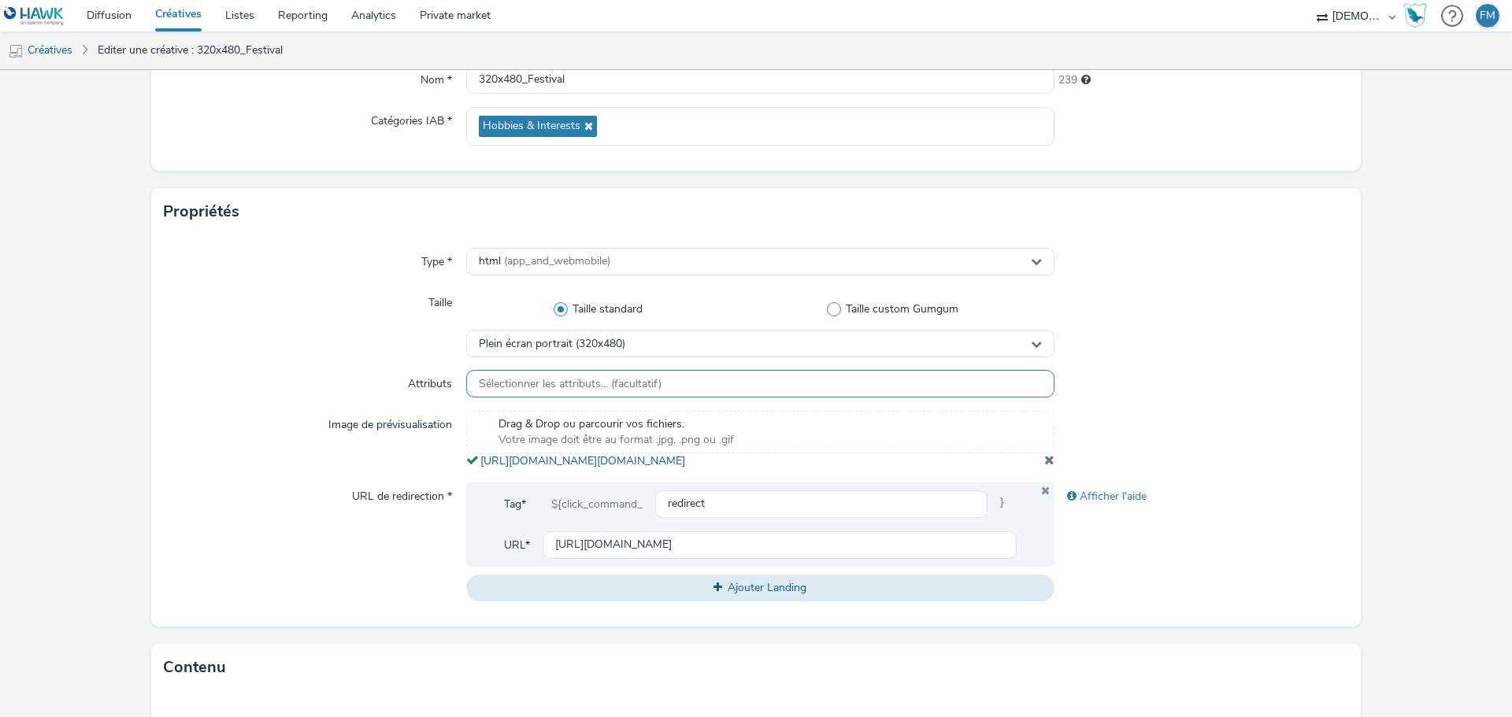
scroll to position [0, 0]
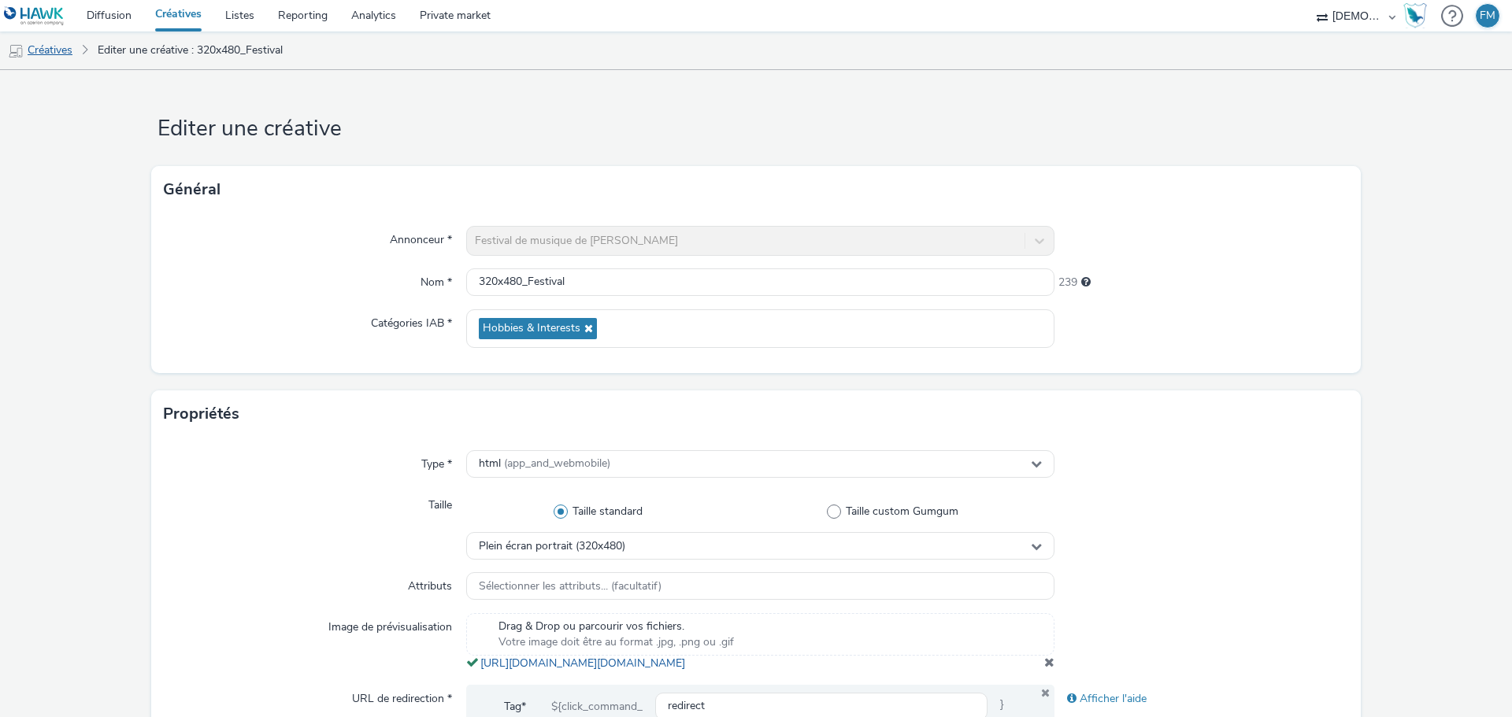
click at [72, 60] on link "Créatives" at bounding box center [40, 51] width 80 height 38
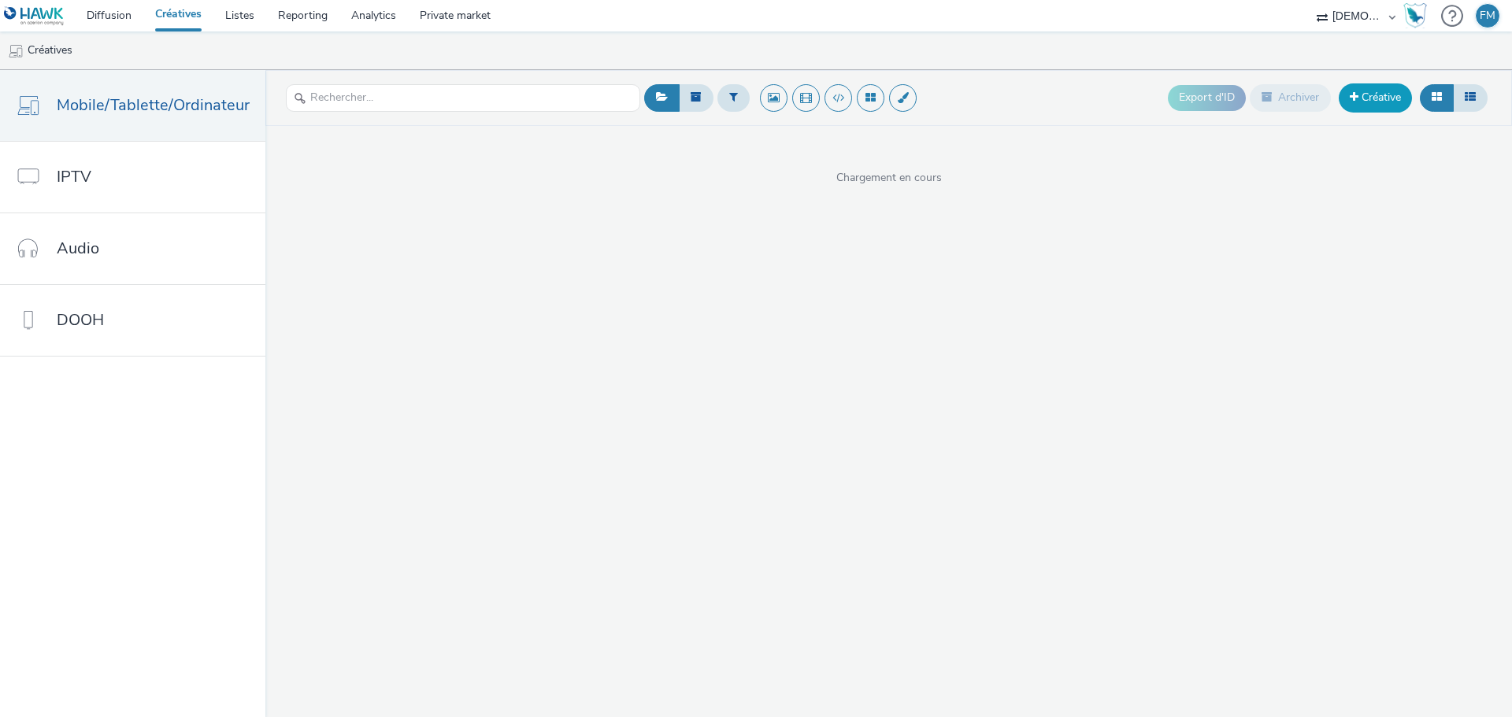
click at [1361, 102] on link "Créative" at bounding box center [1375, 97] width 73 height 28
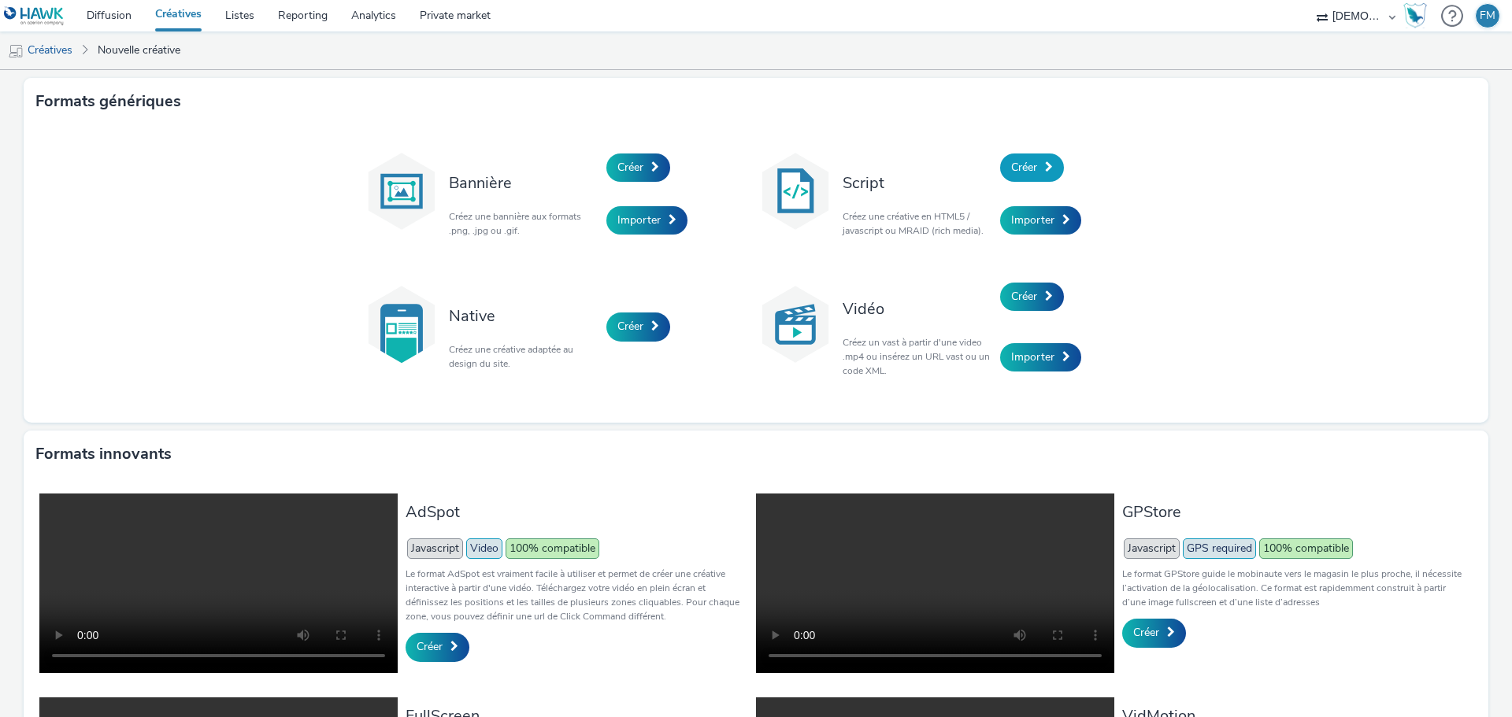
click at [1034, 169] on link "Créer" at bounding box center [1032, 168] width 64 height 28
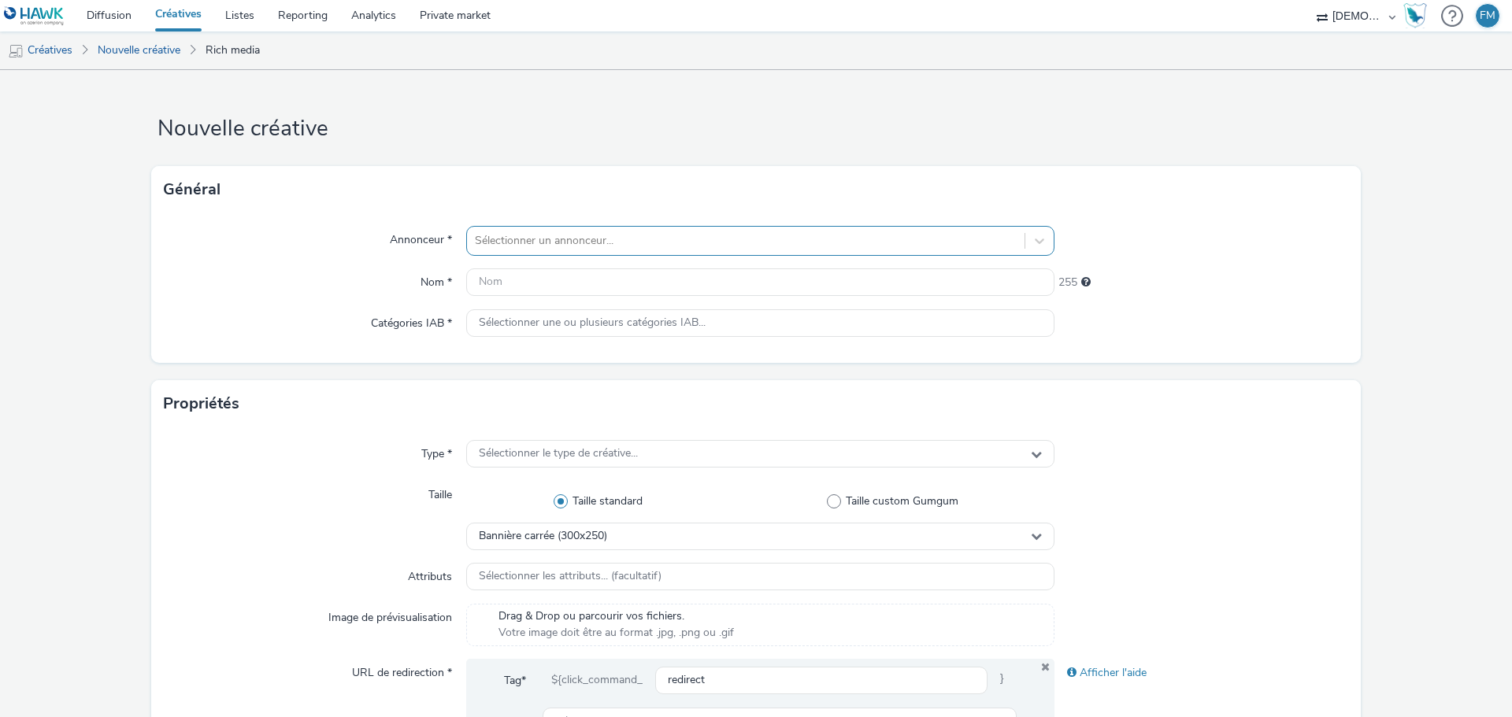
click at [782, 243] on div at bounding box center [746, 241] width 542 height 19
type input "cite du tr"
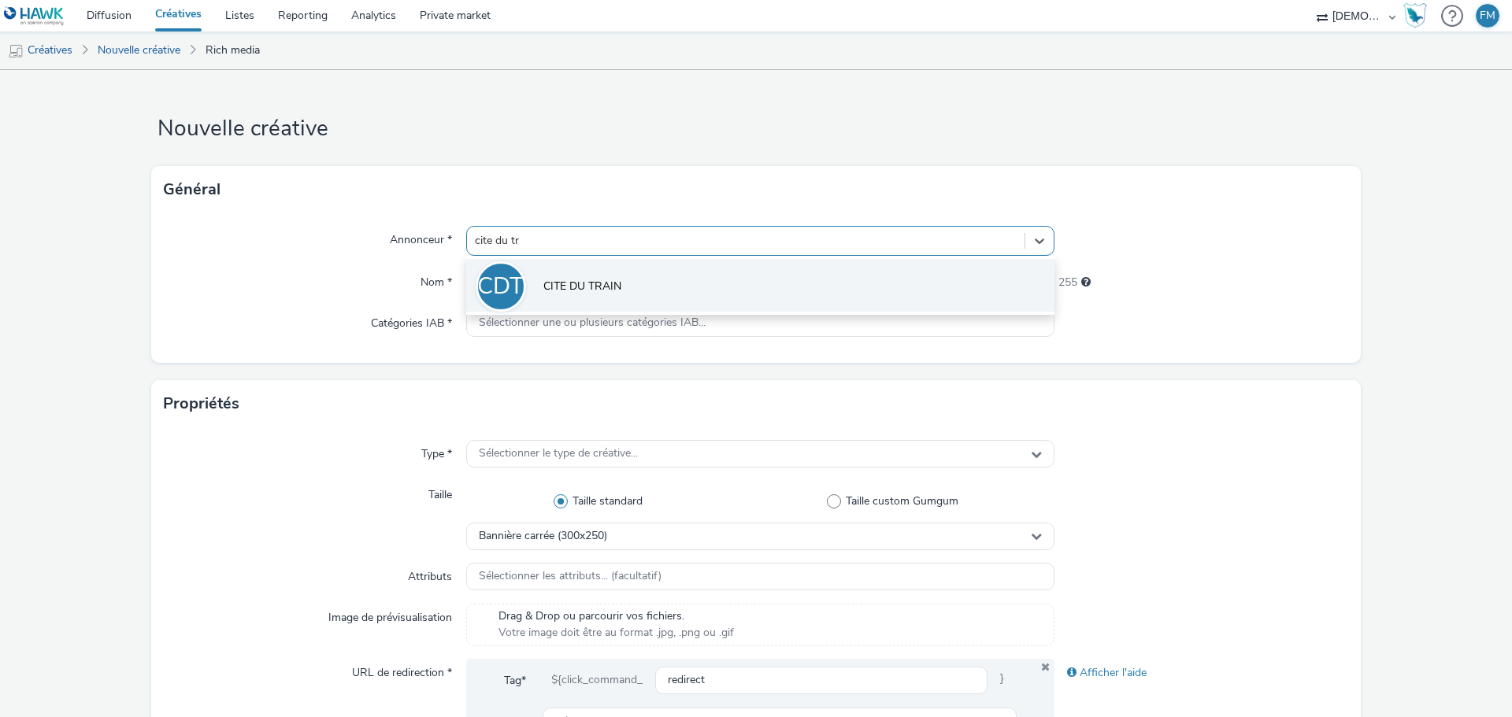
click at [559, 298] on li "CDT CITE DU TRAIN" at bounding box center [760, 285] width 588 height 53
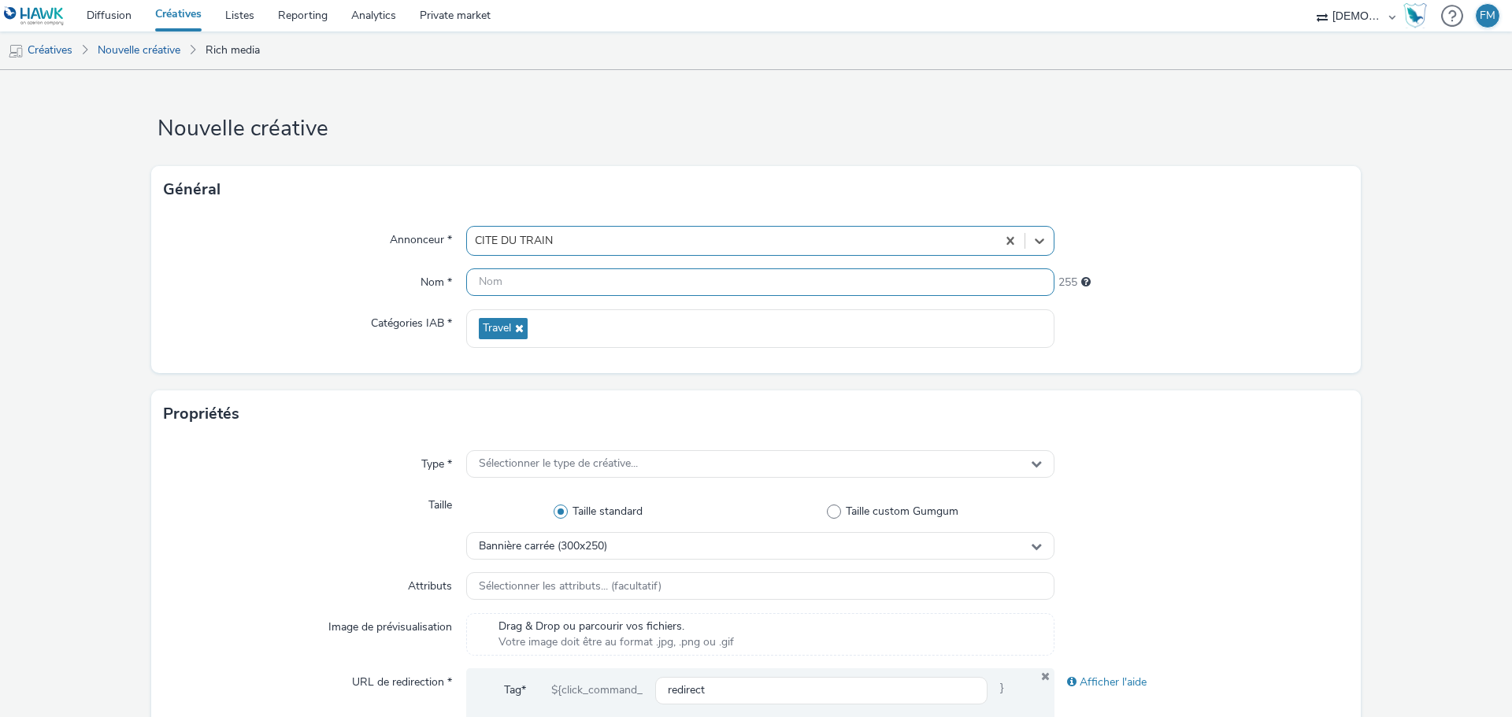
click at [561, 287] on input "text" at bounding box center [760, 283] width 588 height 28
type input "320x480"
click at [856, 46] on ul "Créatives Nouvelle créative Rich media" at bounding box center [756, 51] width 1512 height 38
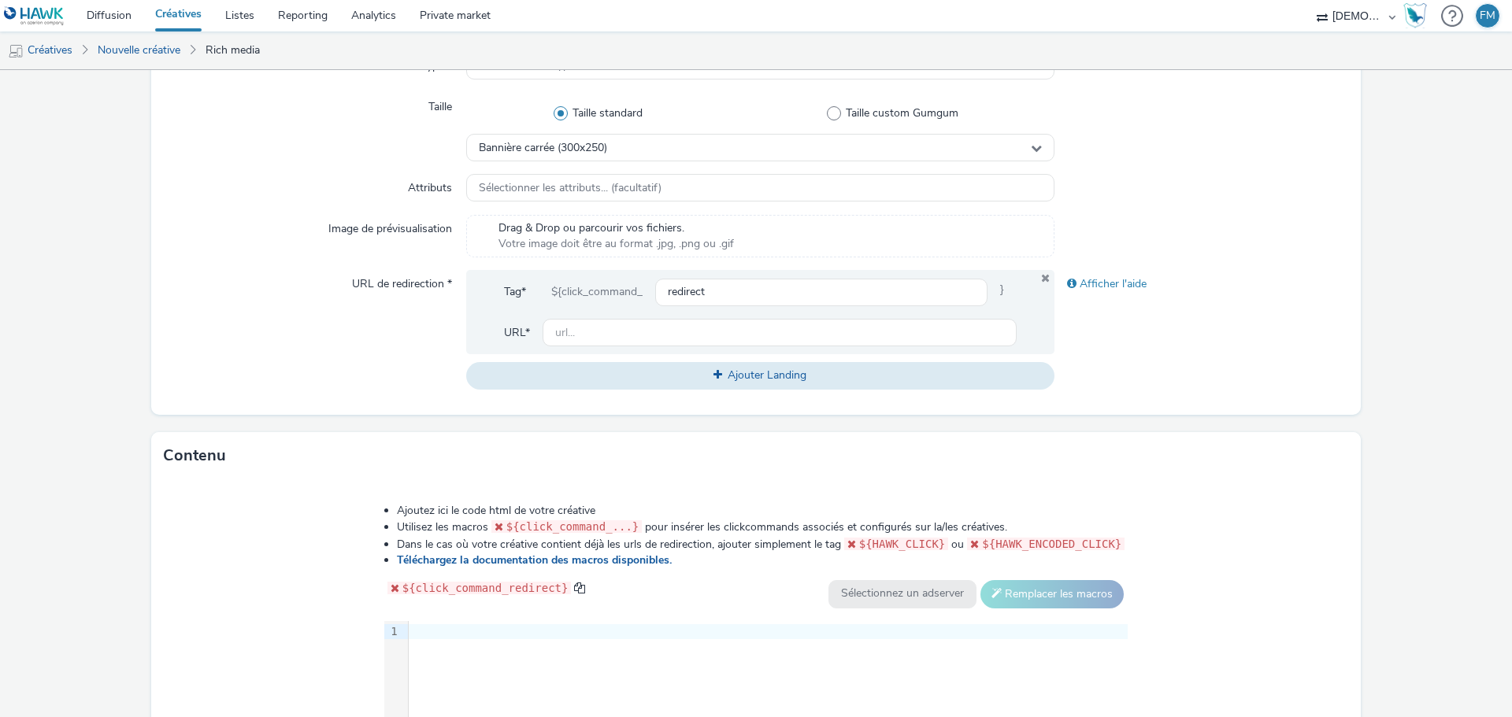
scroll to position [315, 0]
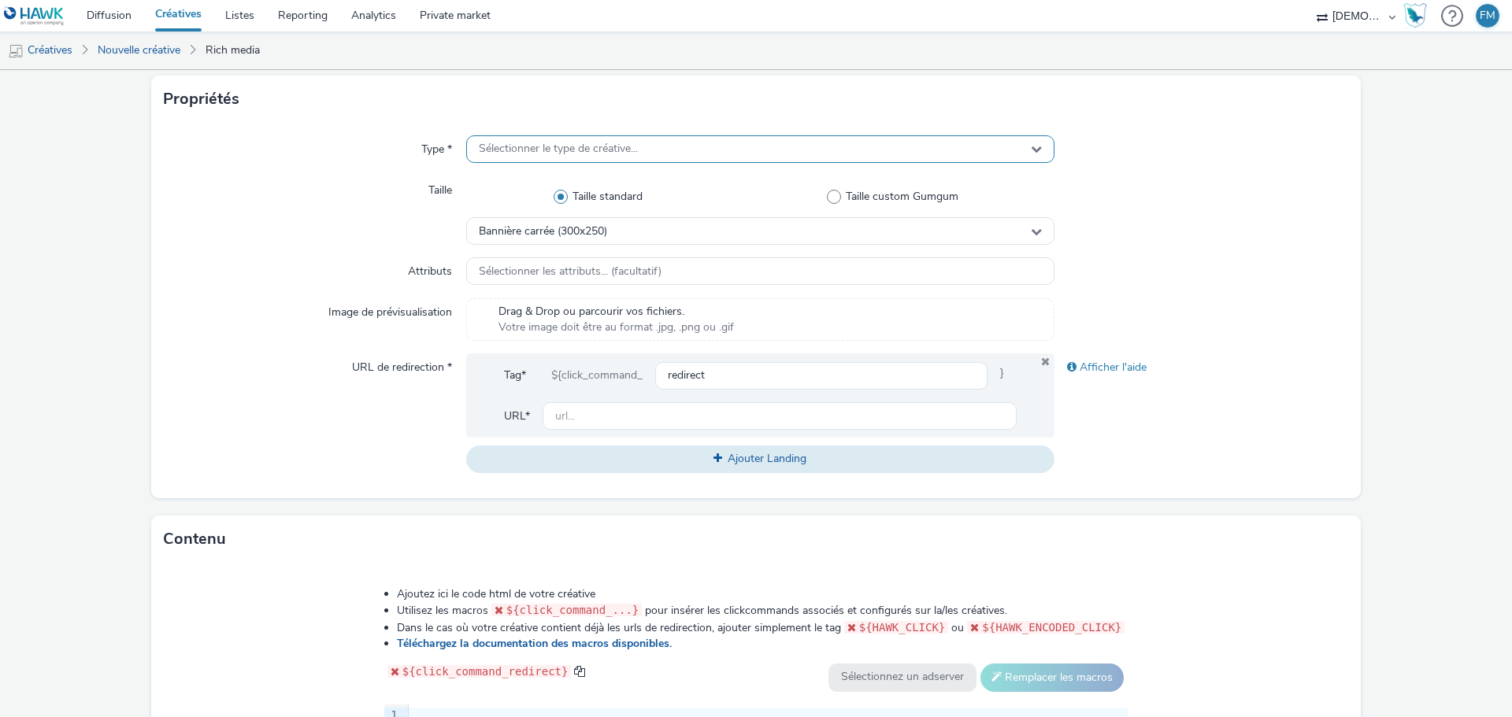
click at [754, 139] on div "Sélectionner le type de créative..." at bounding box center [760, 149] width 588 height 28
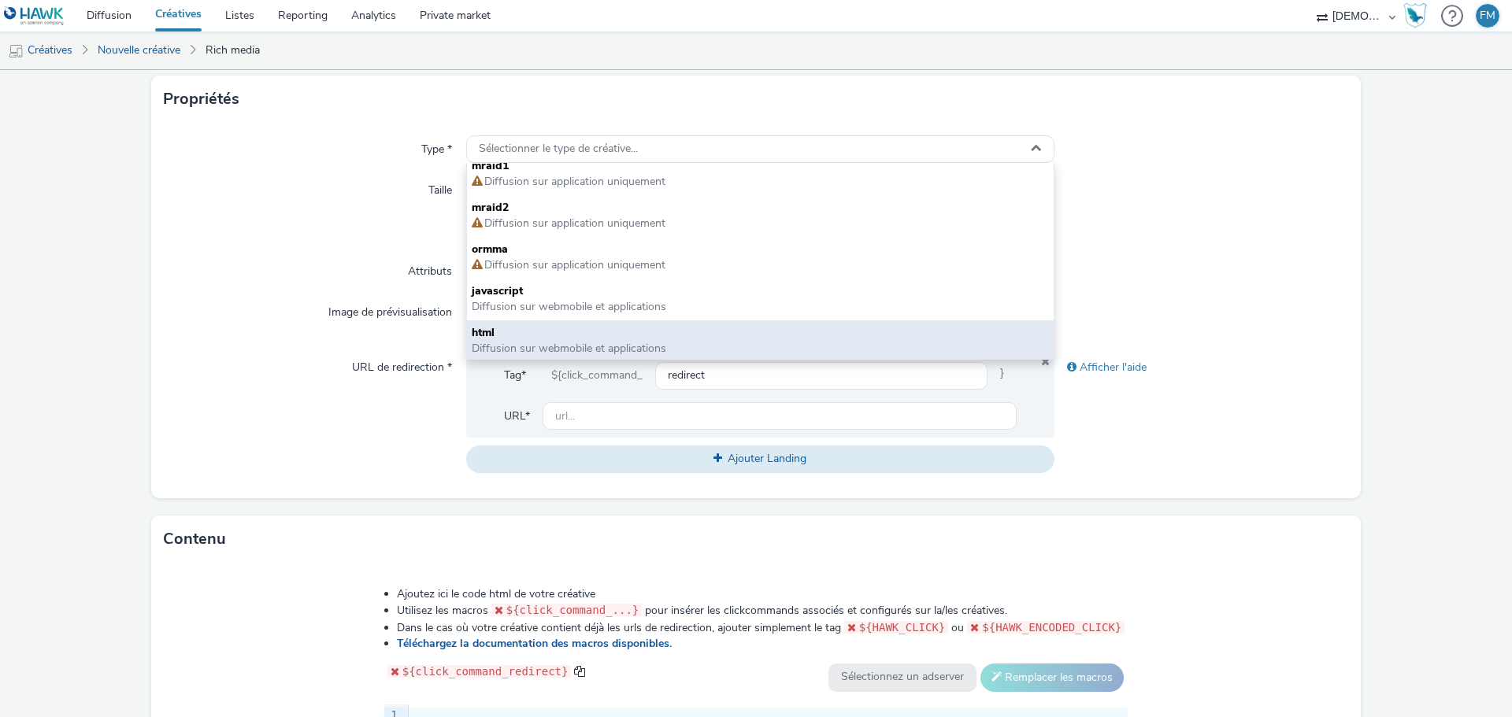
scroll to position [12, 0]
click at [667, 346] on span "Diffusion sur webmobile et applications" at bounding box center [760, 347] width 577 height 16
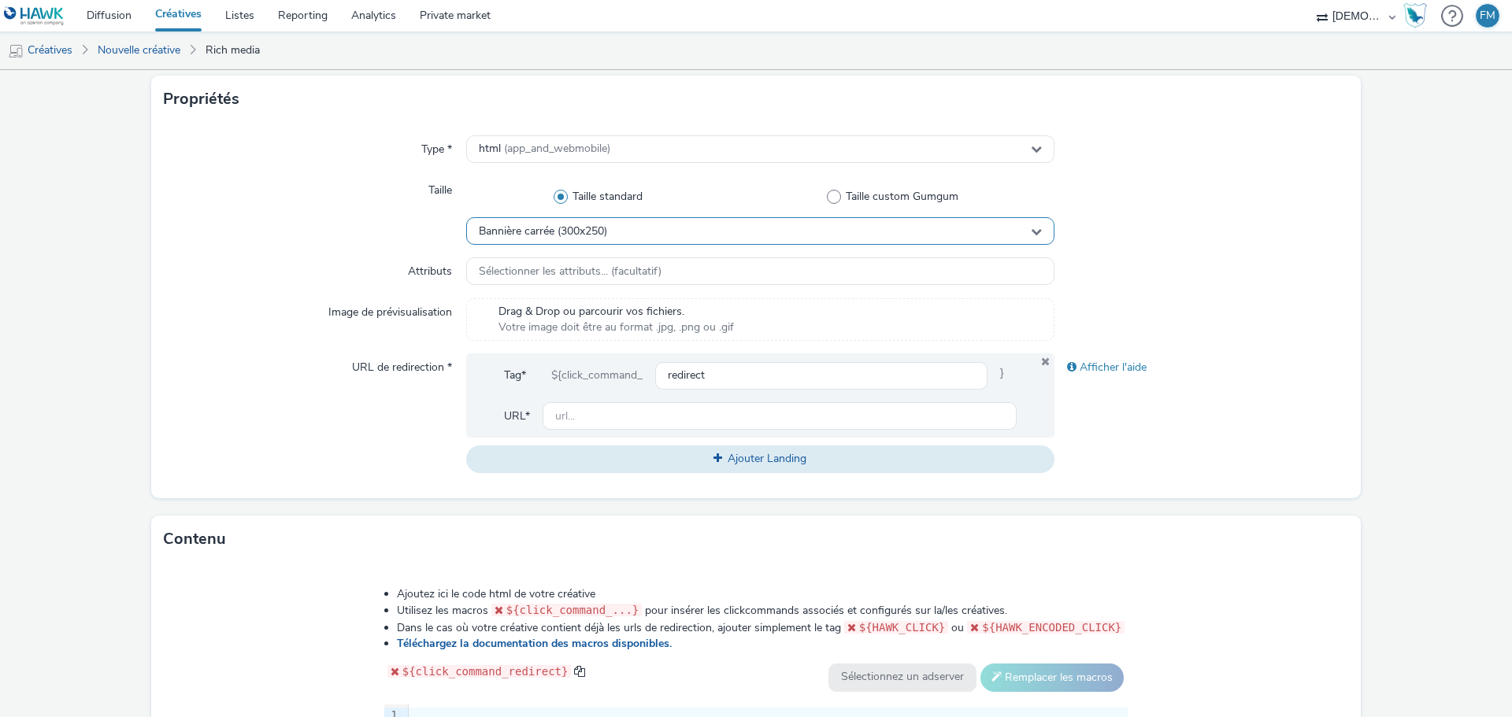
click at [684, 235] on div "Bannière carrée (300x250)" at bounding box center [760, 231] width 588 height 28
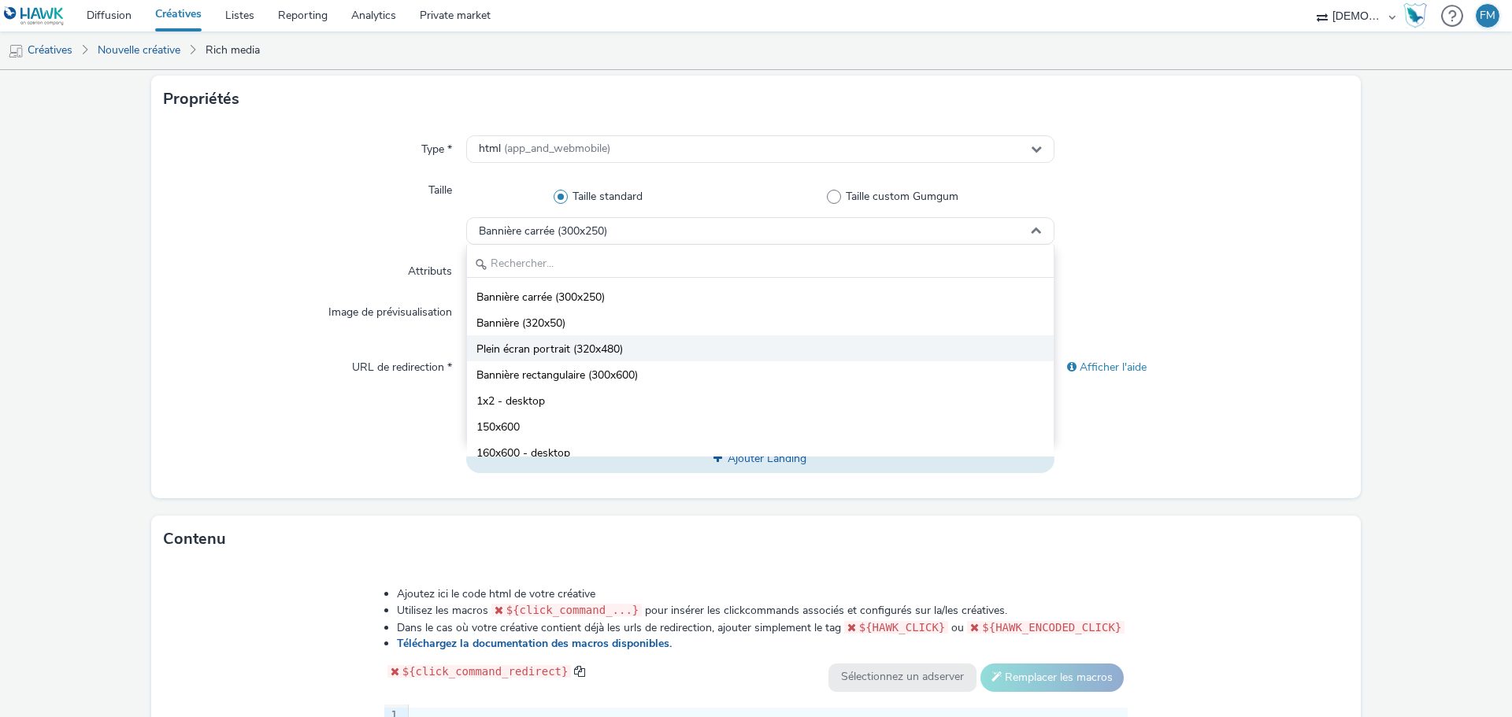
click at [645, 339] on li "Plein écran portrait (320x480)" at bounding box center [760, 348] width 587 height 26
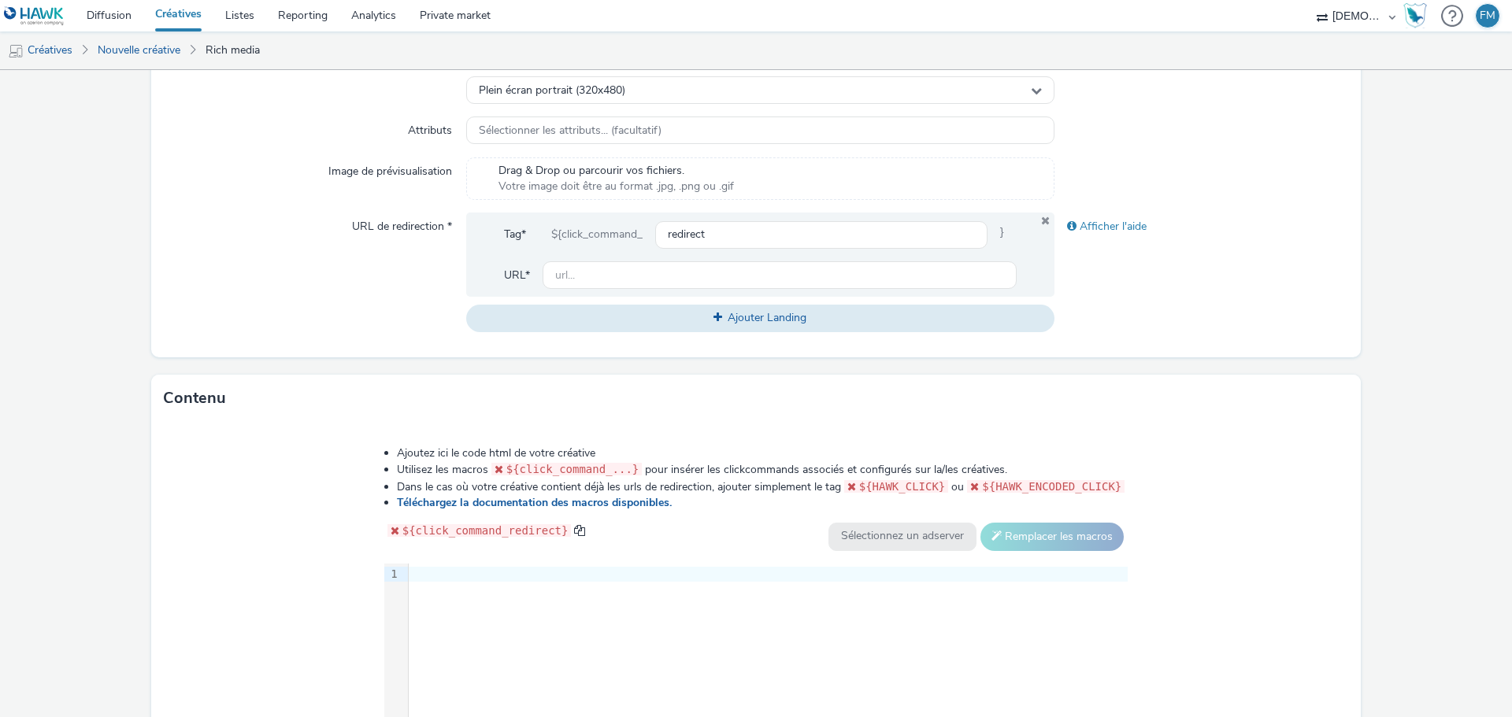
scroll to position [643, 0]
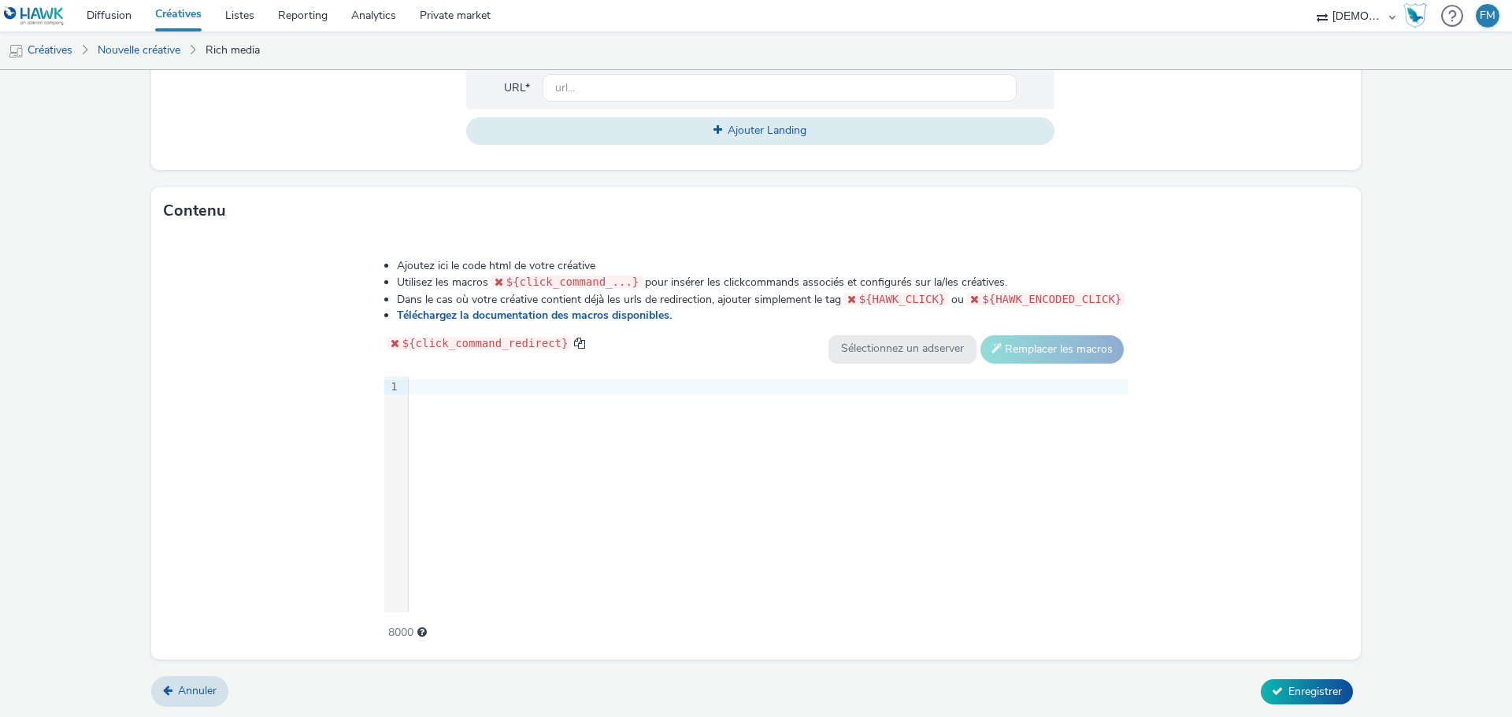
click at [551, 380] on div at bounding box center [768, 388] width 719 height 16
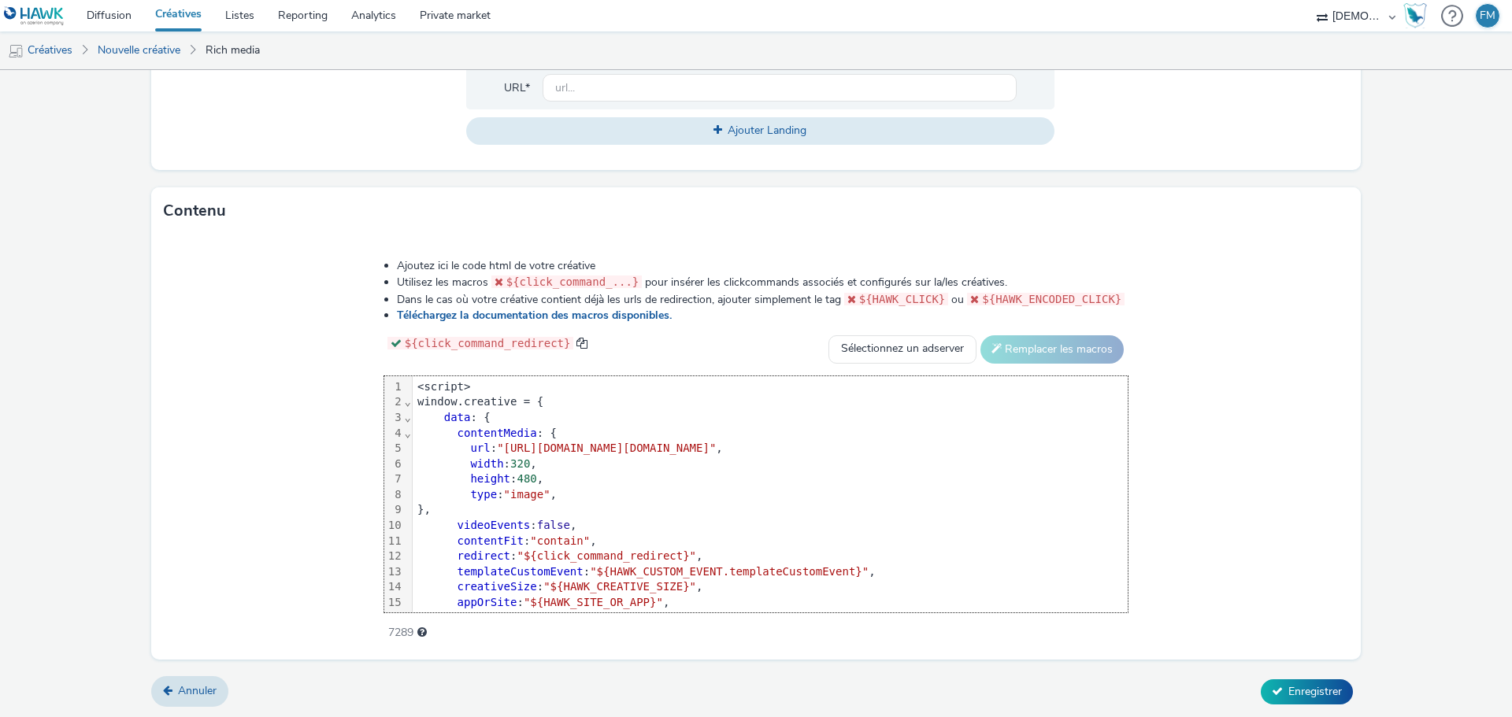
scroll to position [90, 0]
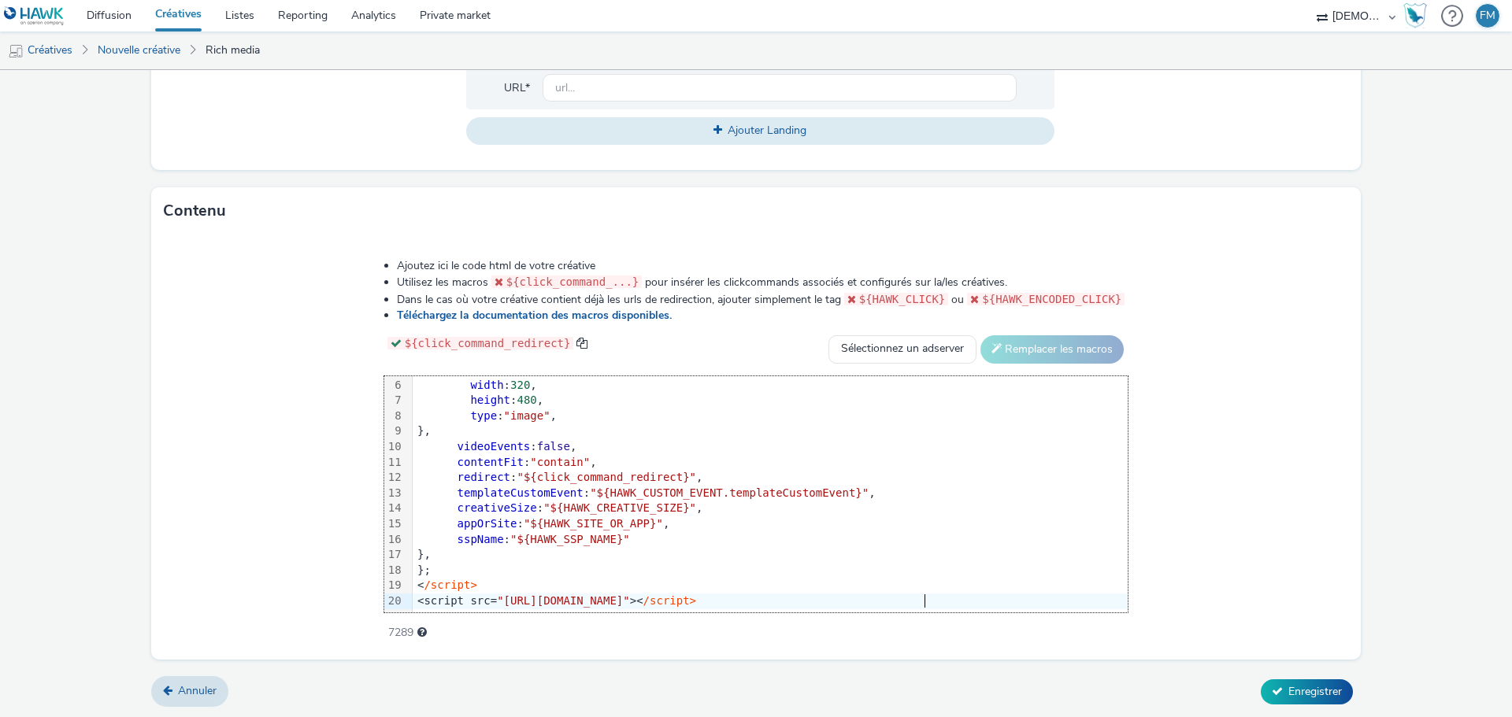
click at [1185, 266] on div "Ajoutez ici le code html de votre créative Utilisez les macros ${click_command_…" at bounding box center [757, 440] width 858 height 387
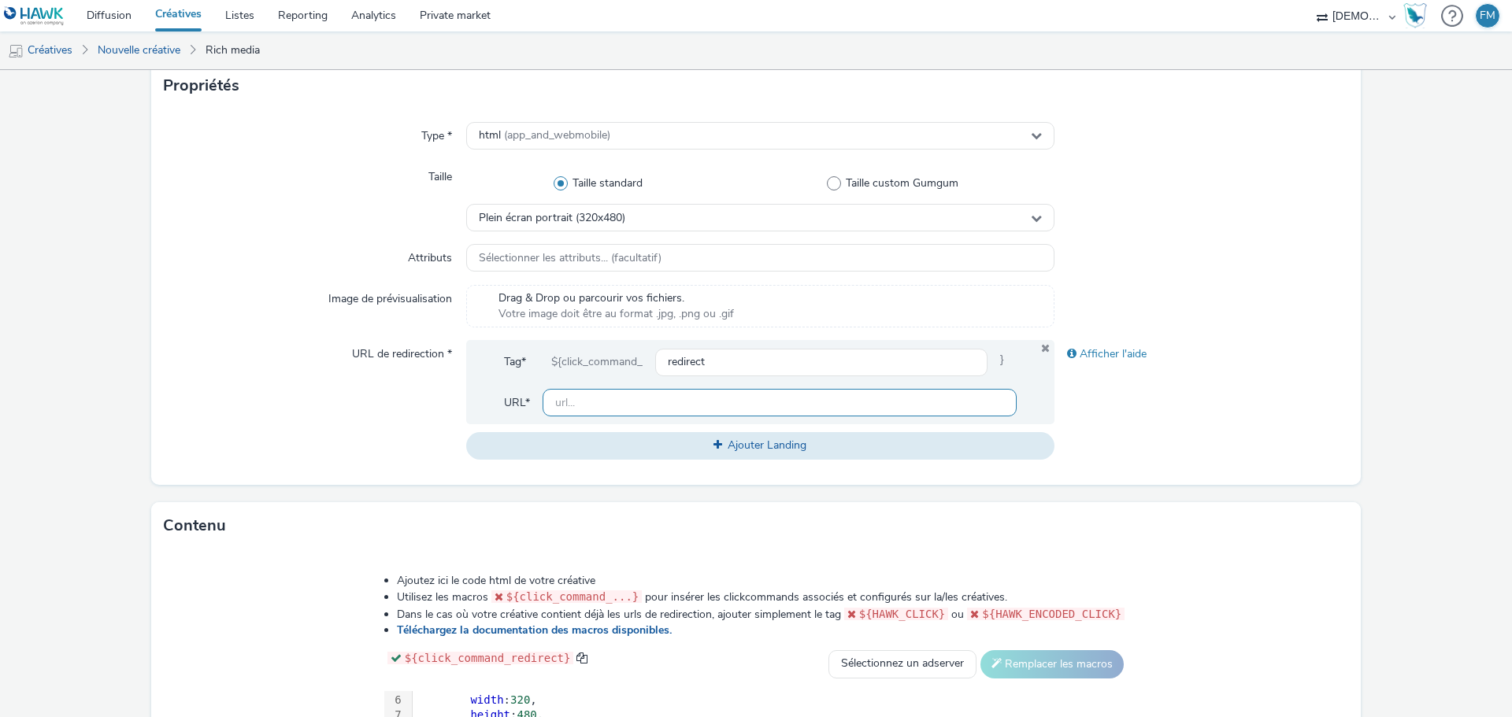
click at [609, 396] on input "text" at bounding box center [780, 403] width 474 height 28
paste input "[URL][DOMAIN_NAME]"
click at [1292, 254] on div at bounding box center [1202, 258] width 295 height 28
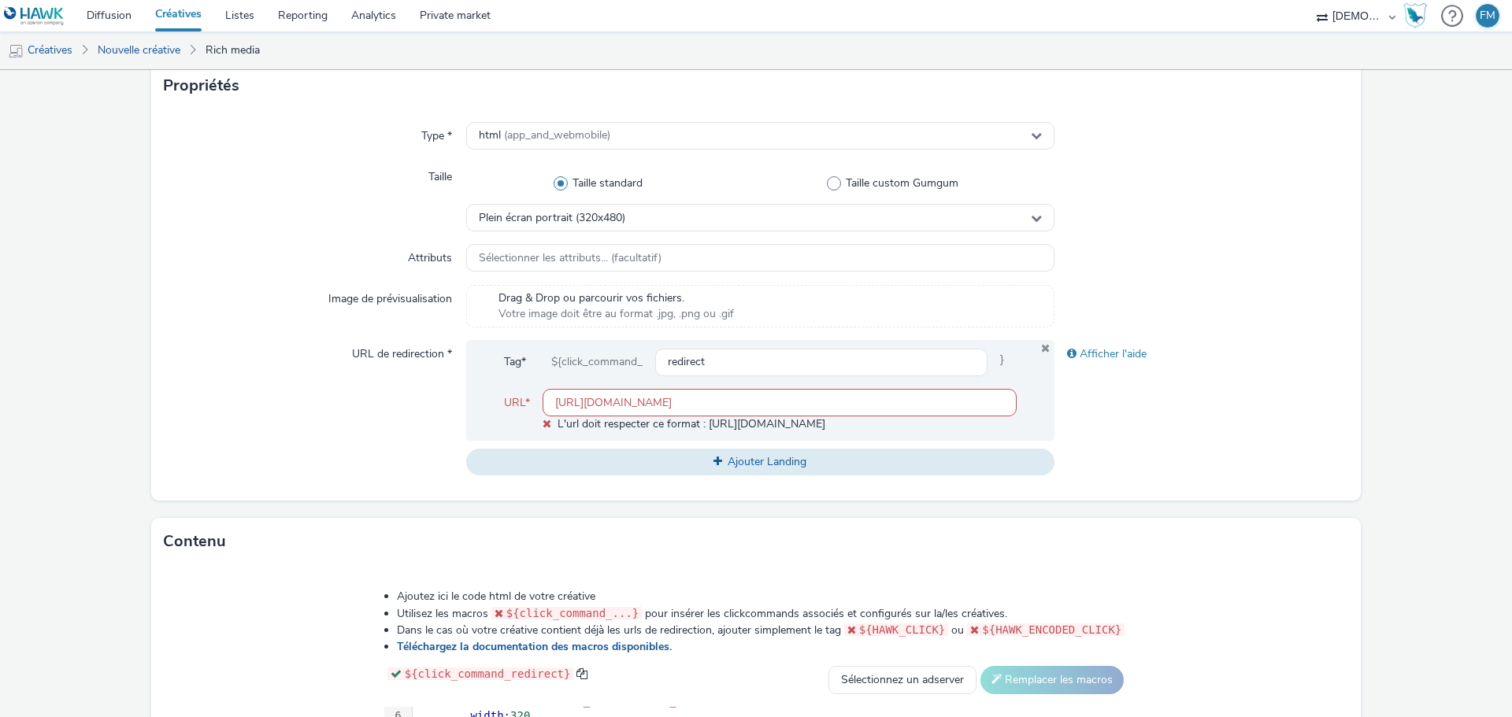
scroll to position [0, 0]
click at [575, 402] on input "[URL][DOMAIN_NAME]" at bounding box center [780, 403] width 474 height 28
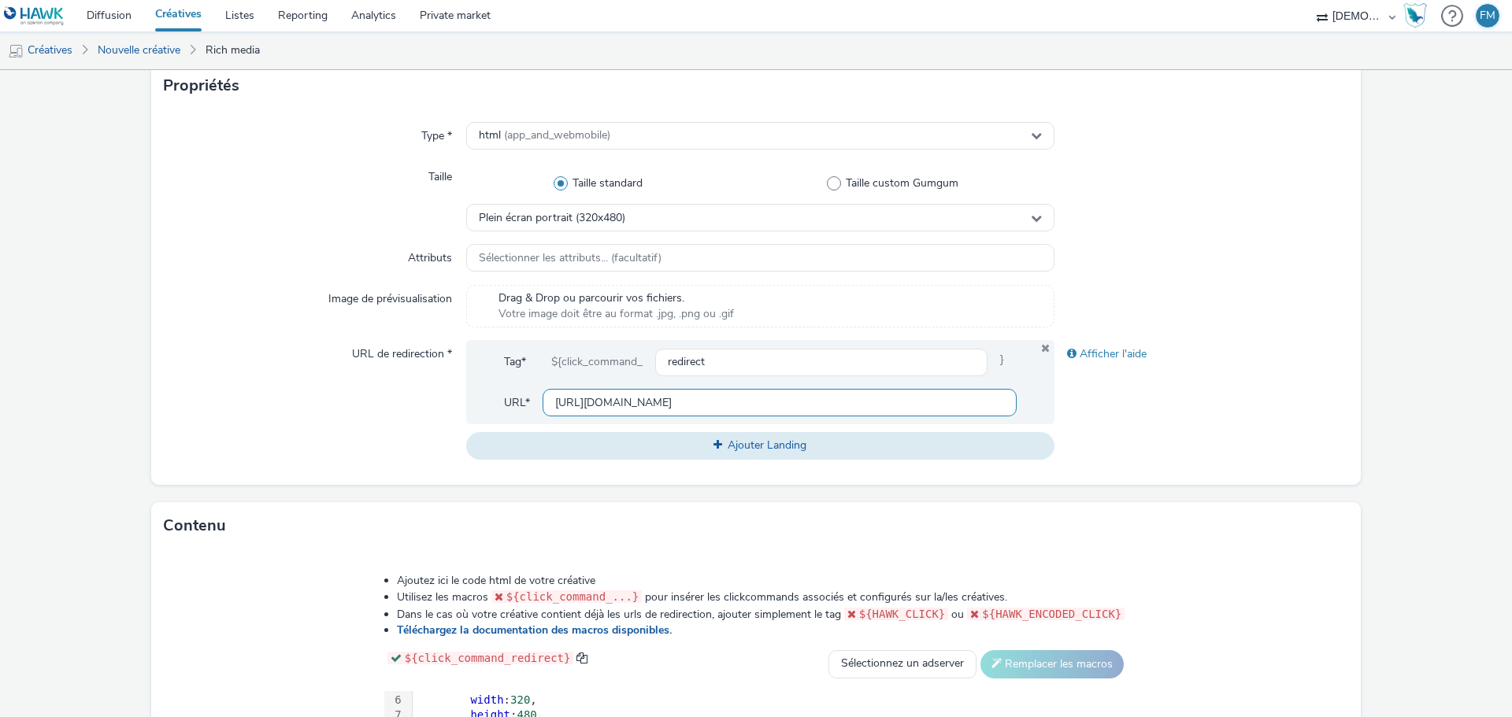
type input "[URL][DOMAIN_NAME]"
click at [1410, 240] on form "Nouvelle créative Général Annonceur * CITE DU TRAIN Nom * 320x480 248 Catégorie…" at bounding box center [756, 388] width 1512 height 1292
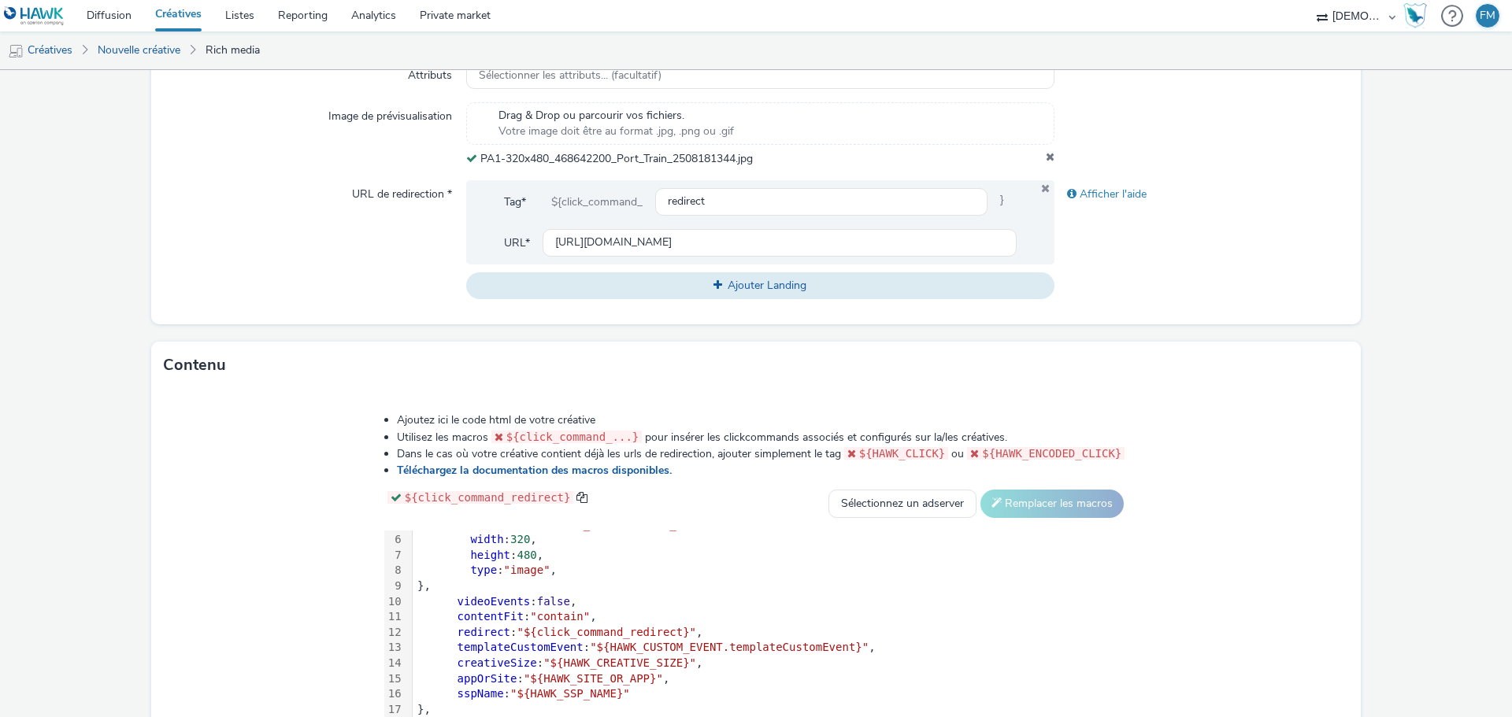
scroll to position [665, 0]
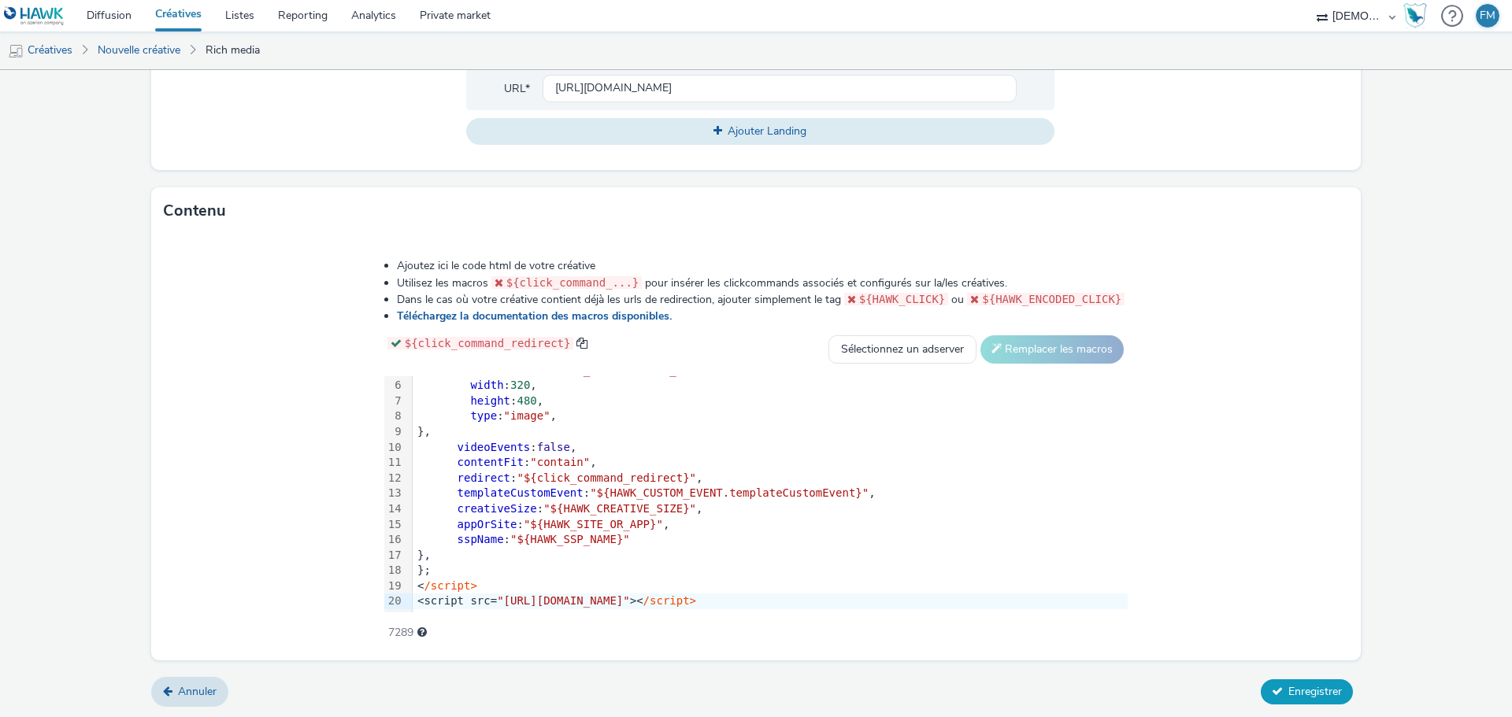
click at [1277, 696] on button "Enregistrer" at bounding box center [1307, 692] width 92 height 25
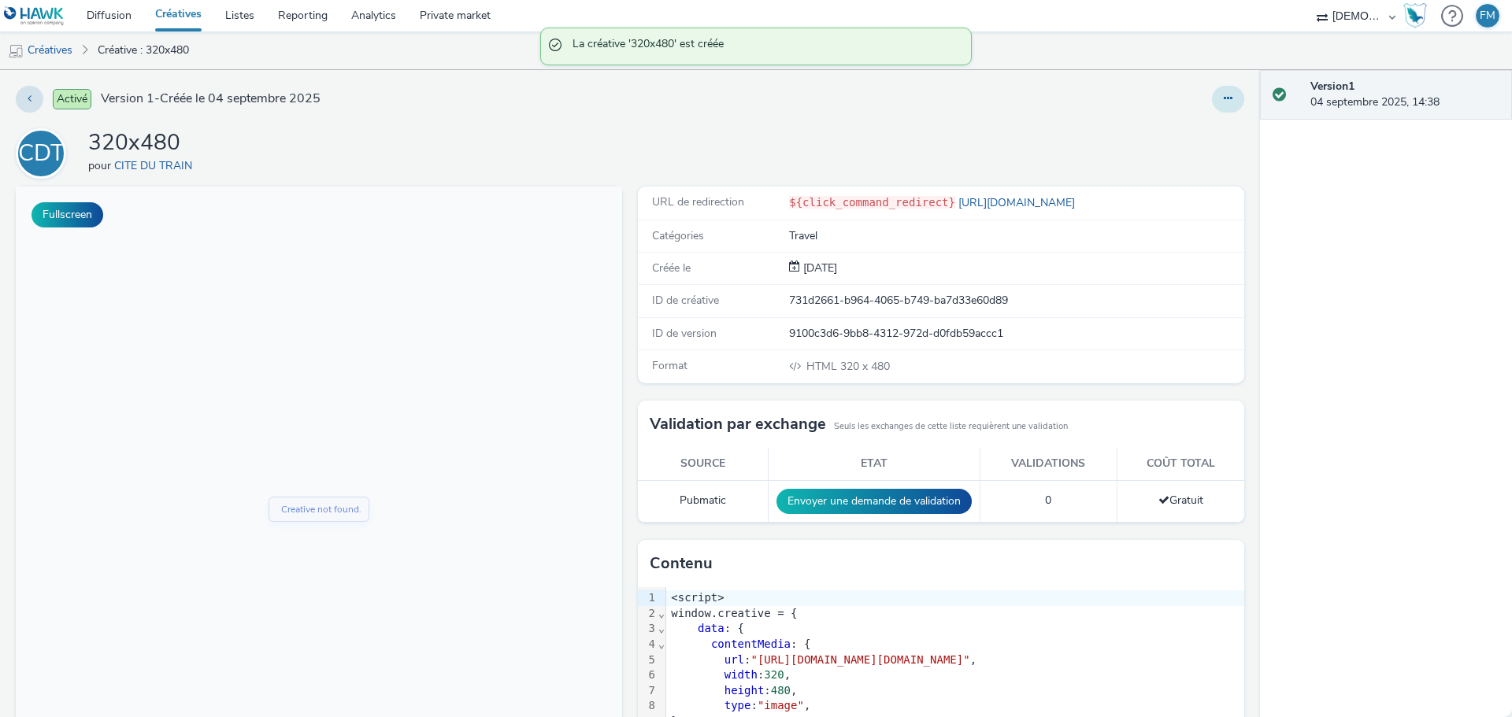
click at [1222, 108] on button at bounding box center [1228, 99] width 32 height 27
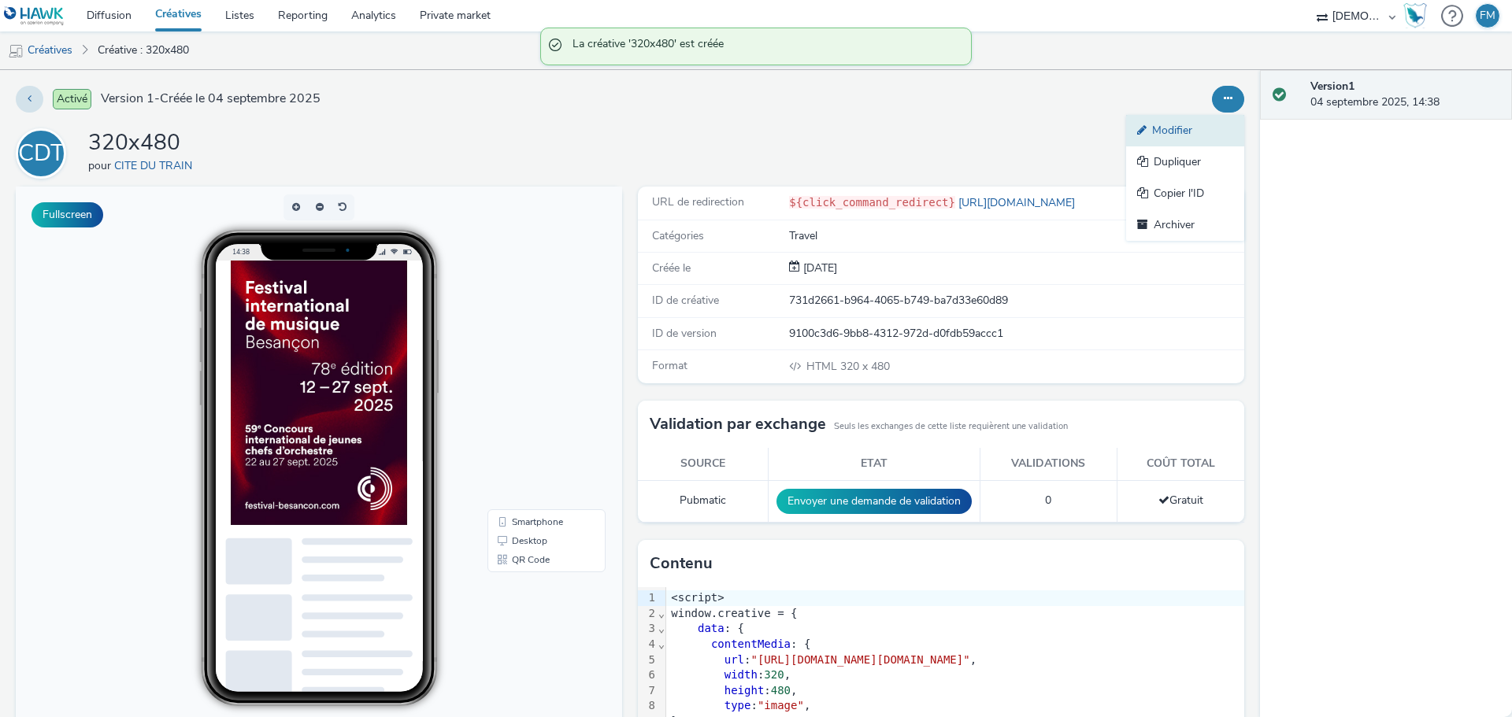
click at [1183, 128] on link "Modifier" at bounding box center [1185, 131] width 118 height 32
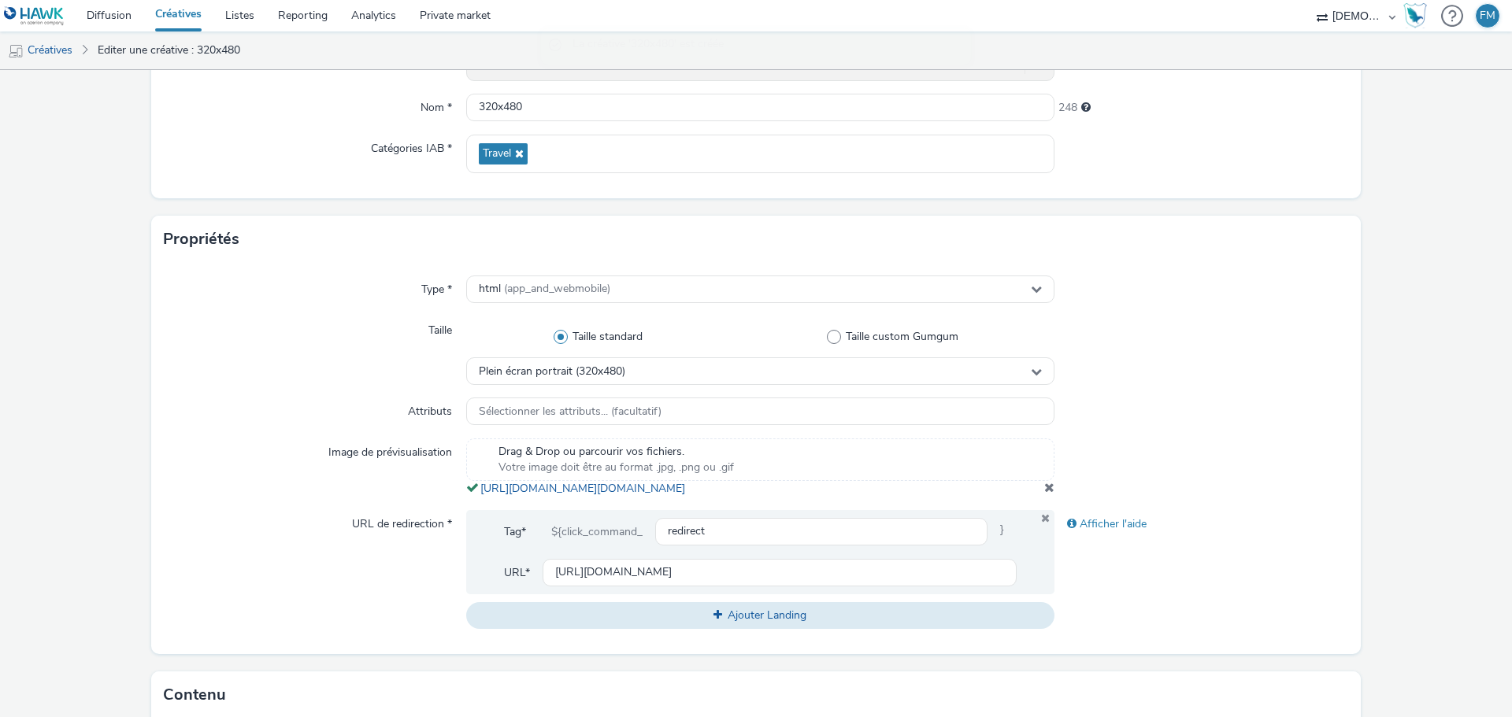
scroll to position [394, 0]
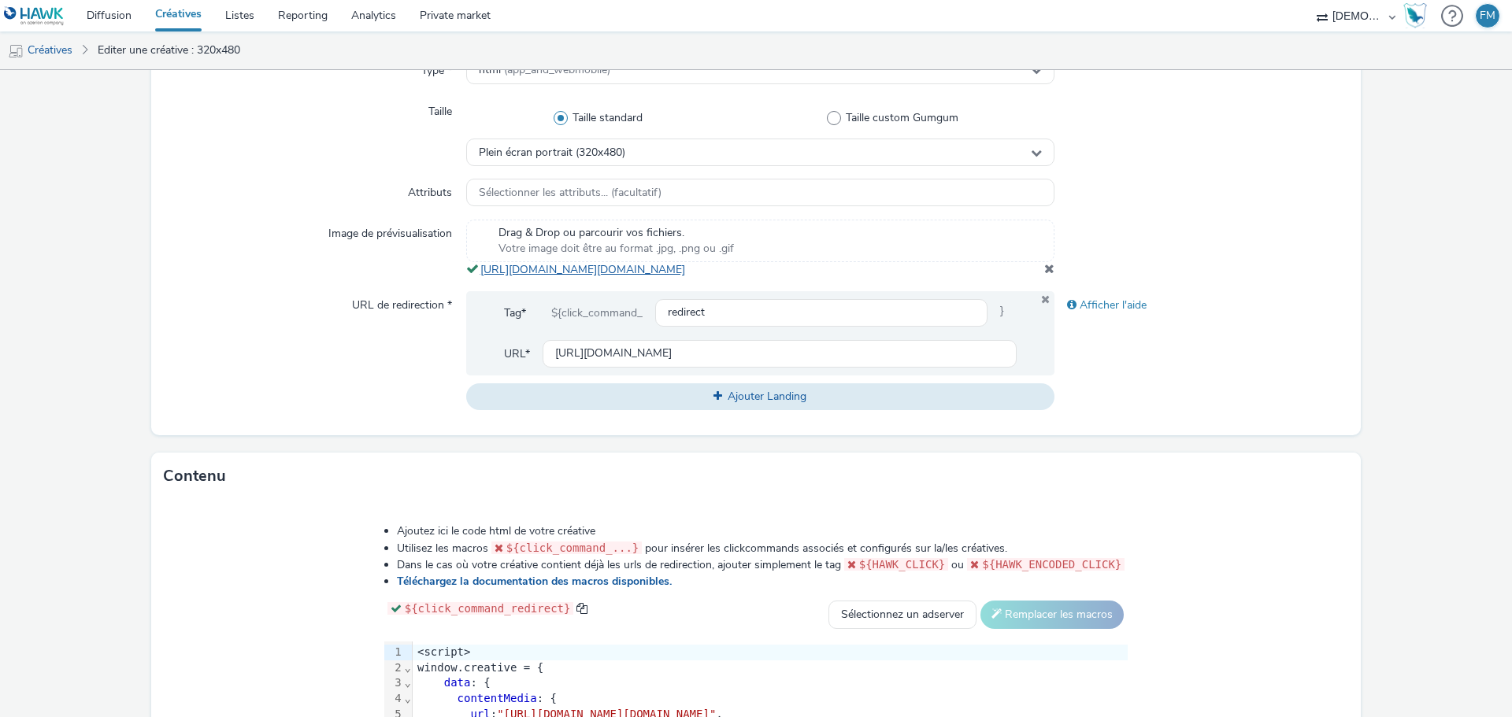
click at [691, 275] on link "[URL][DOMAIN_NAME][DOMAIN_NAME]" at bounding box center [585, 269] width 211 height 15
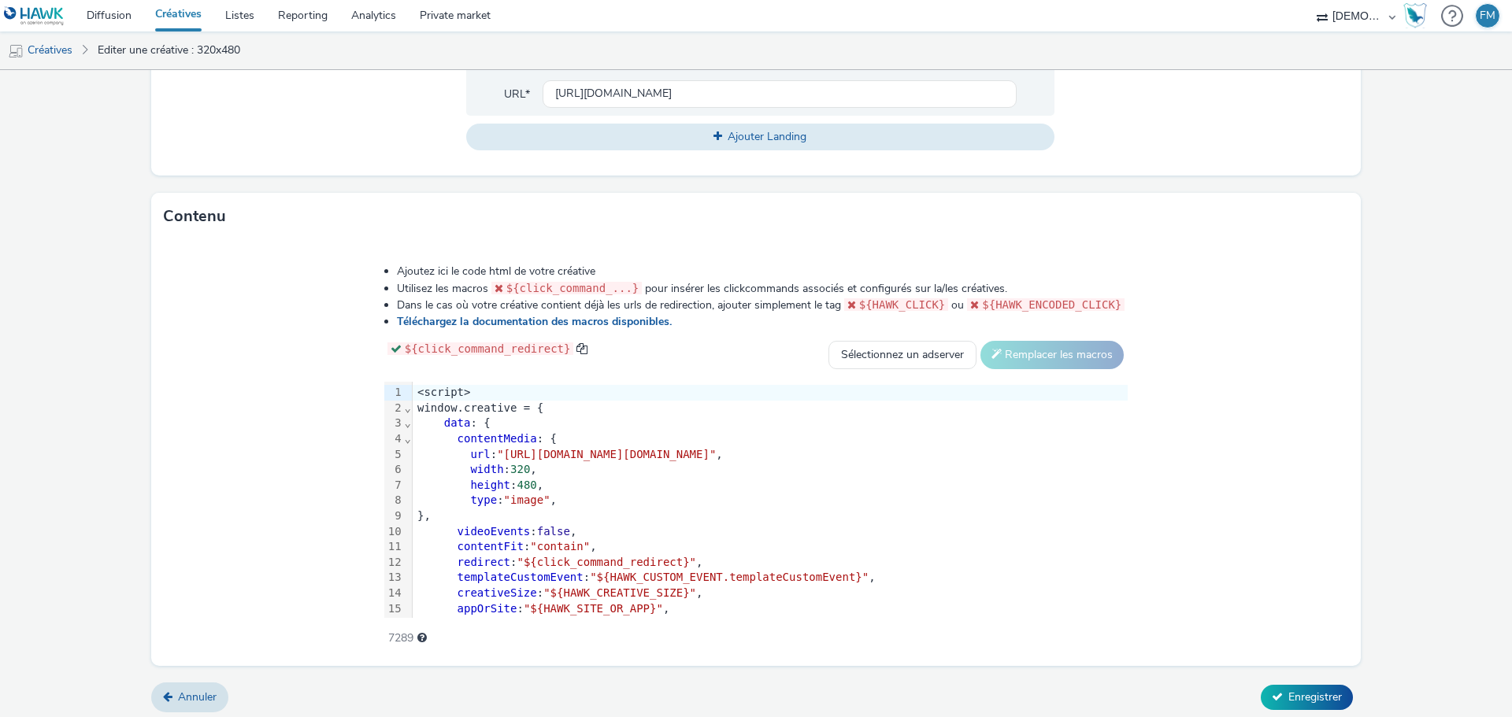
scroll to position [675, 0]
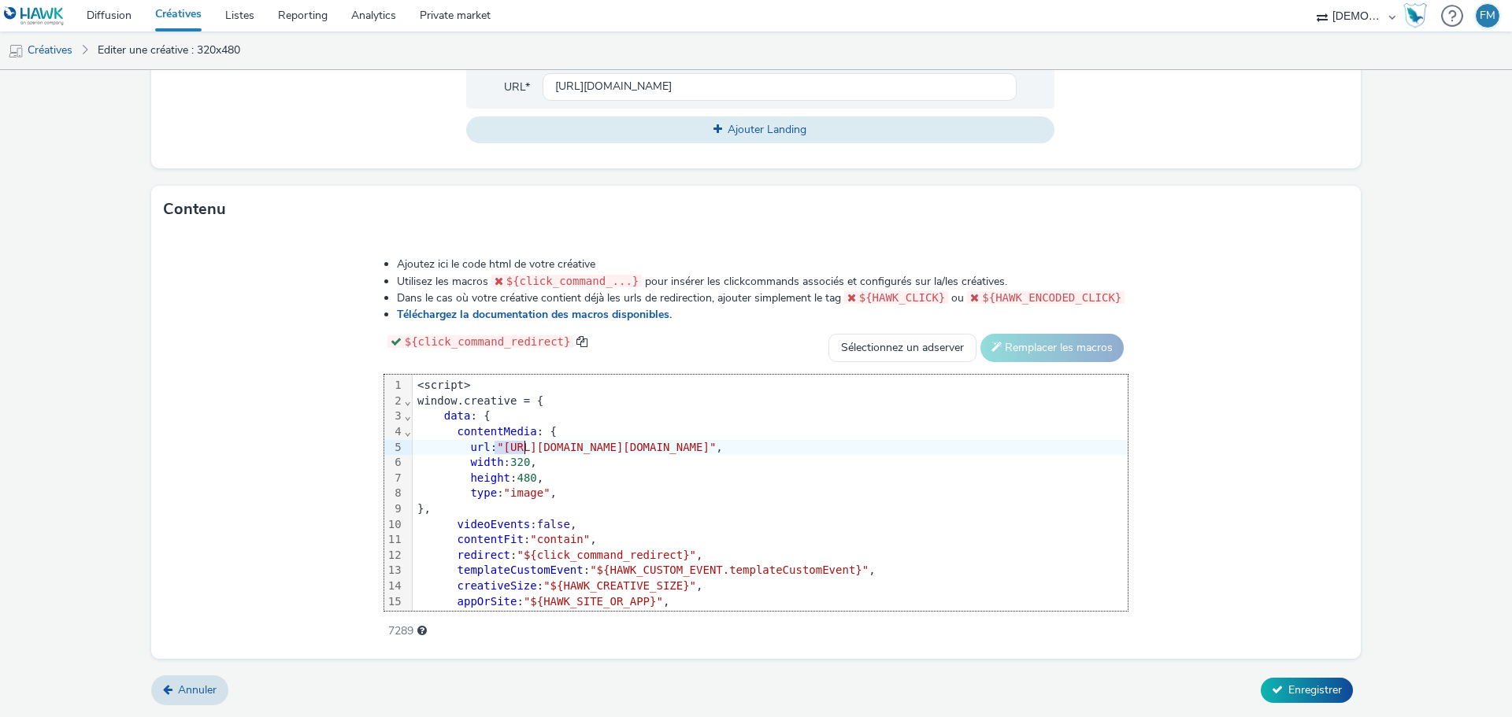
drag, startPoint x: 332, startPoint y: 451, endPoint x: 358, endPoint y: 453, distance: 26.8
click at [497, 453] on span ""[URL][DOMAIN_NAME][DOMAIN_NAME]"" at bounding box center [606, 447] width 219 height 13
click at [497, 447] on span ""[URL][DOMAIN_NAME][DOMAIN_NAME]"" at bounding box center [606, 447] width 219 height 13
drag, startPoint x: 339, startPoint y: 447, endPoint x: 385, endPoint y: 442, distance: 46.0
click at [497, 442] on span ""[URL][DOMAIN_NAME][DOMAIN_NAME]"" at bounding box center [606, 447] width 219 height 13
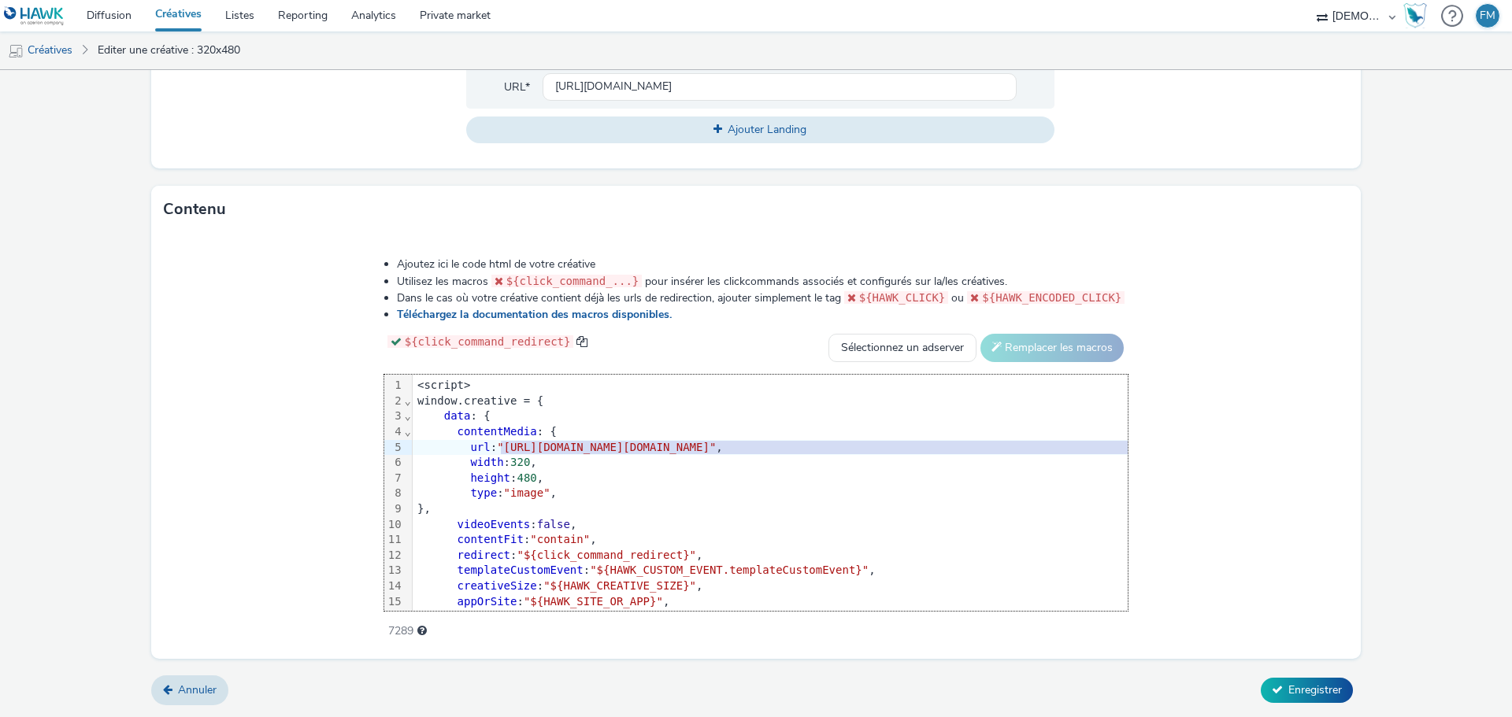
scroll to position [0, 44]
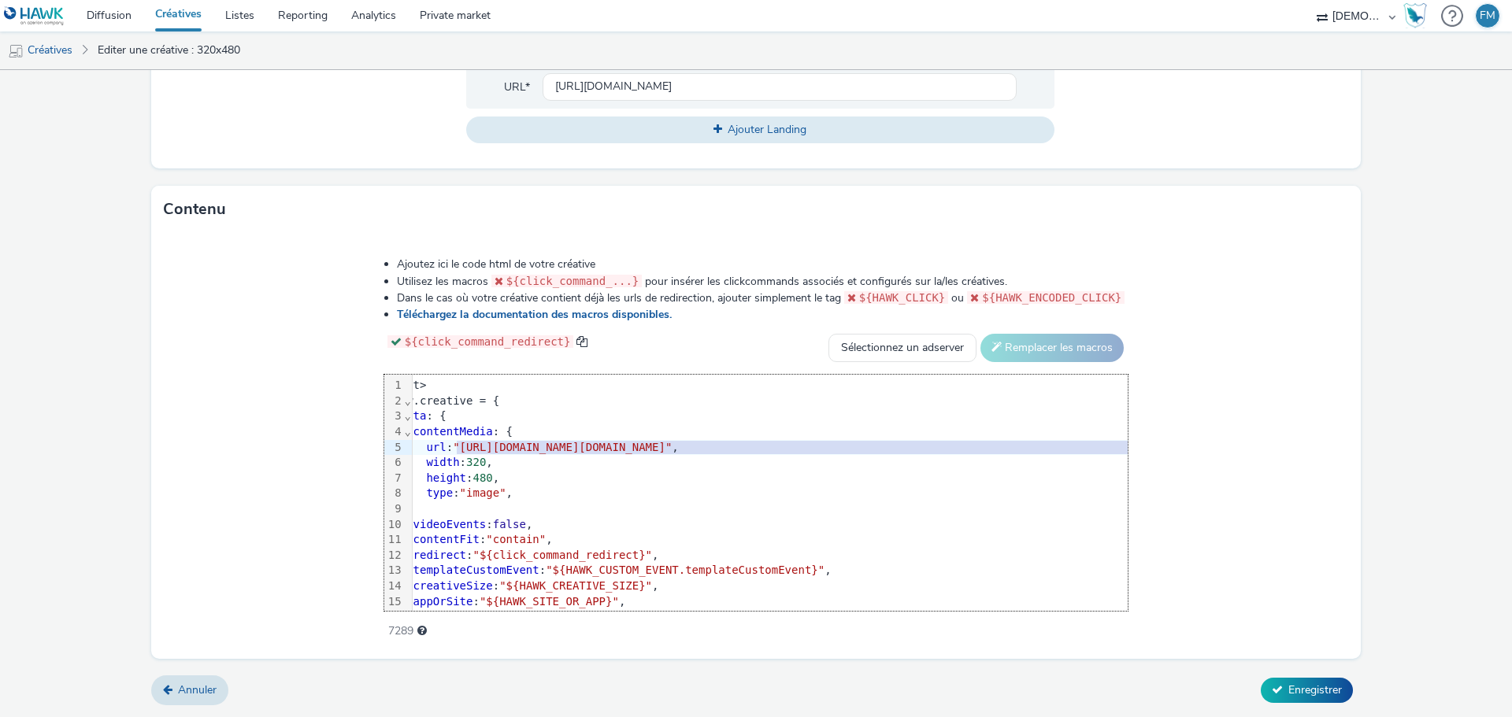
drag, startPoint x: 338, startPoint y: 443, endPoint x: 1255, endPoint y: 447, distance: 917.5
click at [672, 447] on span ""[URL][DOMAIN_NAME][DOMAIN_NAME]"" at bounding box center [562, 447] width 219 height 13
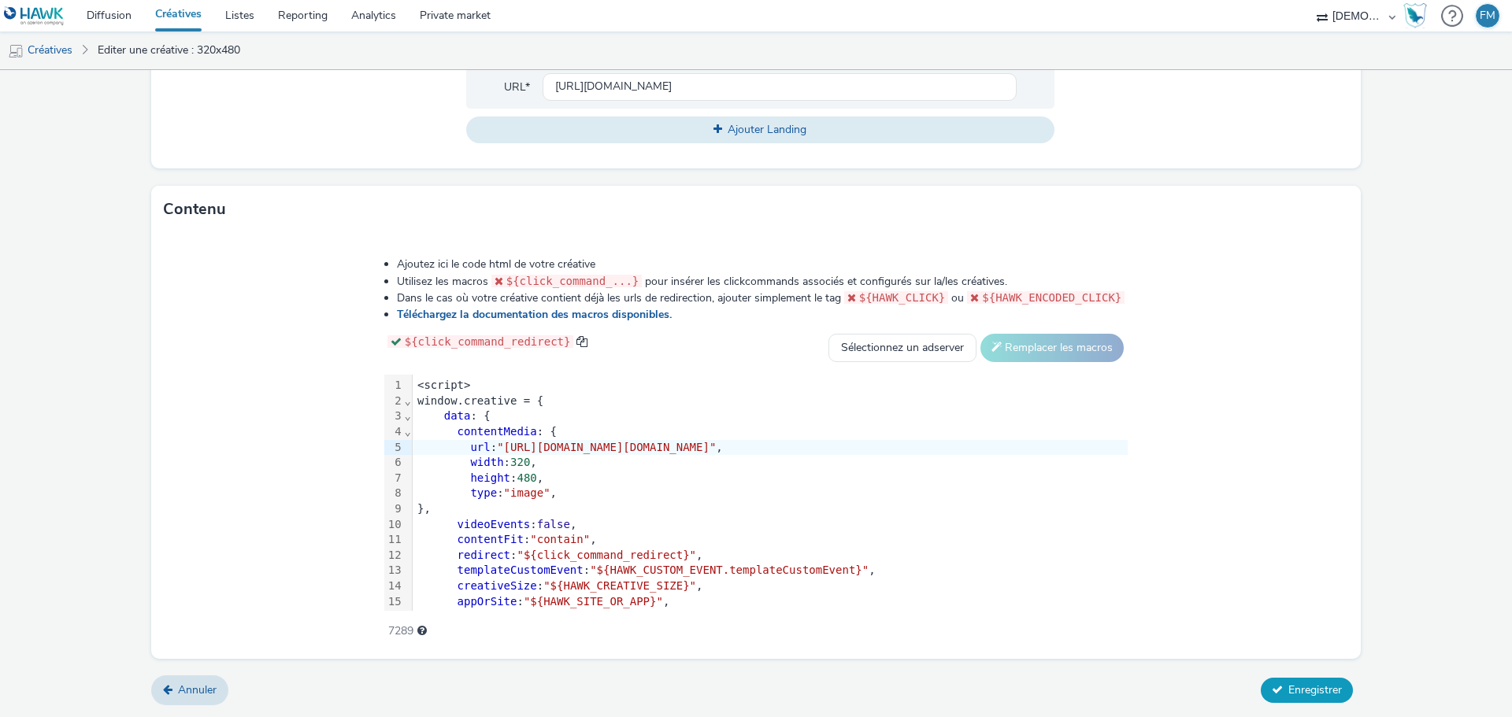
click at [1309, 686] on span "Enregistrer" at bounding box center [1315, 690] width 54 height 15
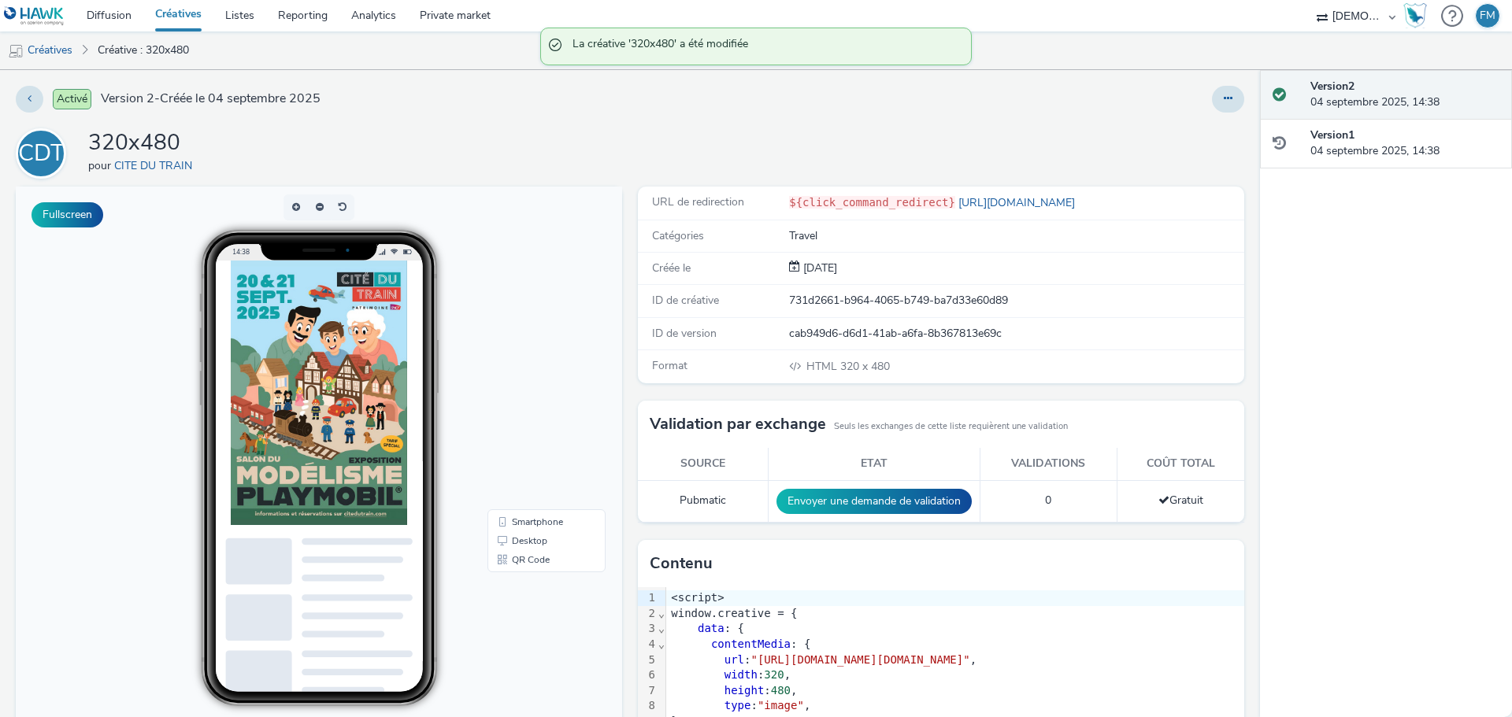
click at [462, 154] on div "CDT 320x480 pour CITE DU TRAIN" at bounding box center [630, 153] width 1229 height 50
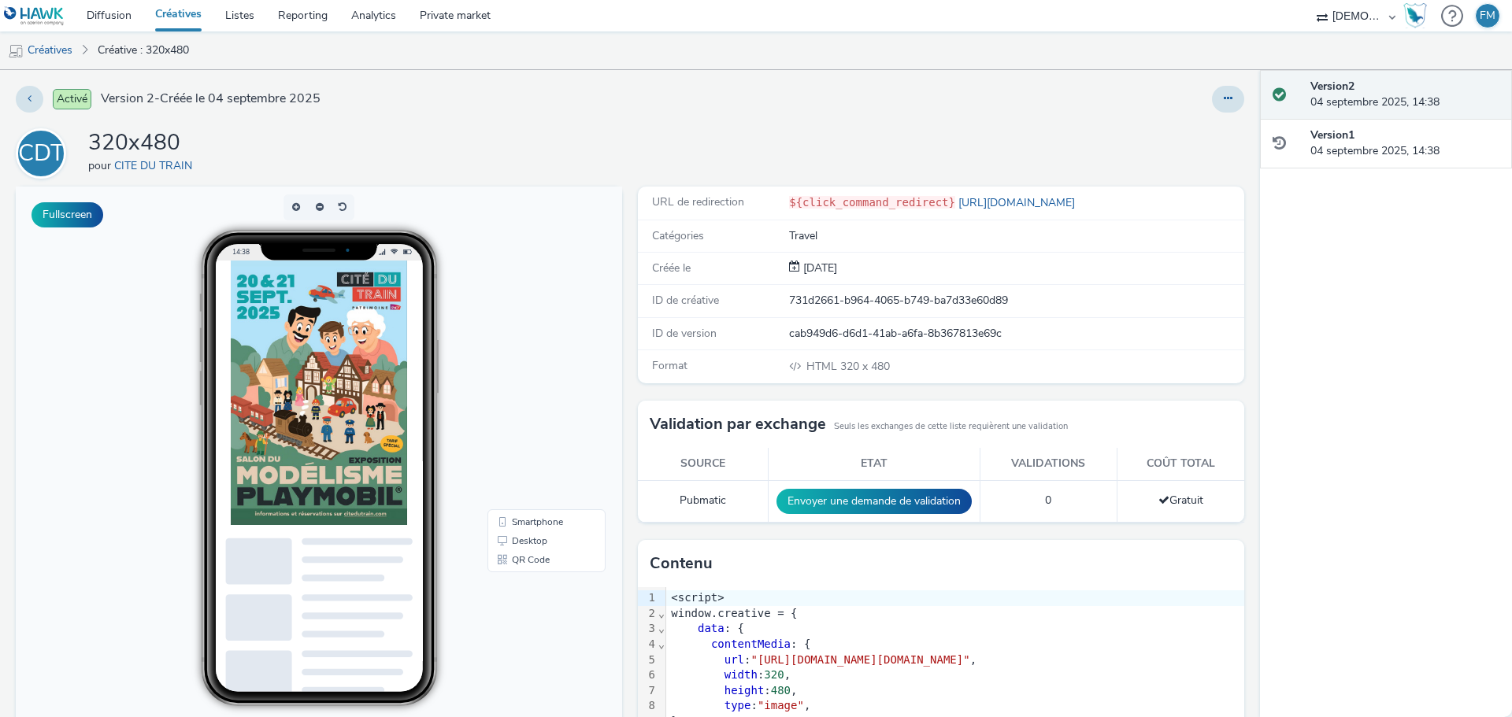
click at [491, 138] on div "CDT 320x480 pour CITE DU TRAIN" at bounding box center [630, 153] width 1229 height 50
click at [117, 22] on link "Diffusion" at bounding box center [109, 16] width 69 height 32
